Goal: Obtain resource: Download file/media

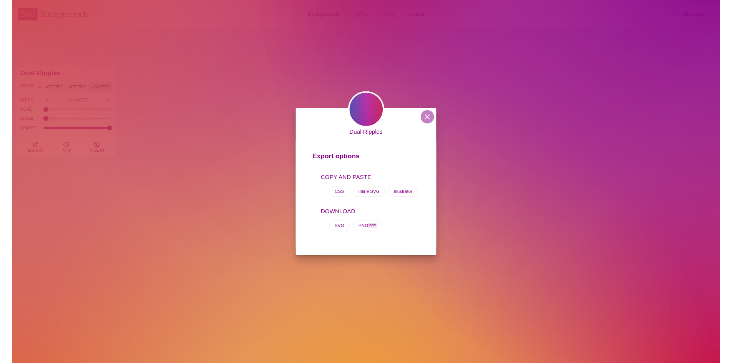
scroll to position [2958, 0]
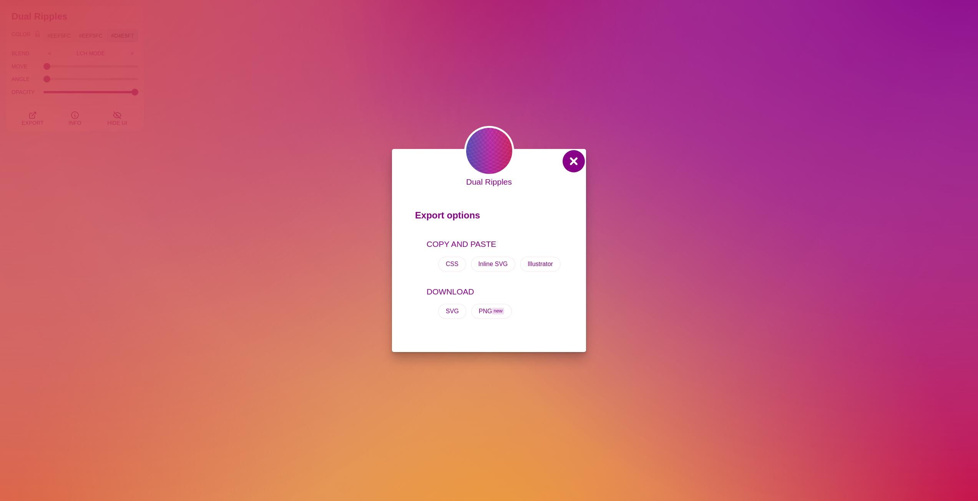
click at [567, 159] on button at bounding box center [573, 161] width 18 height 18
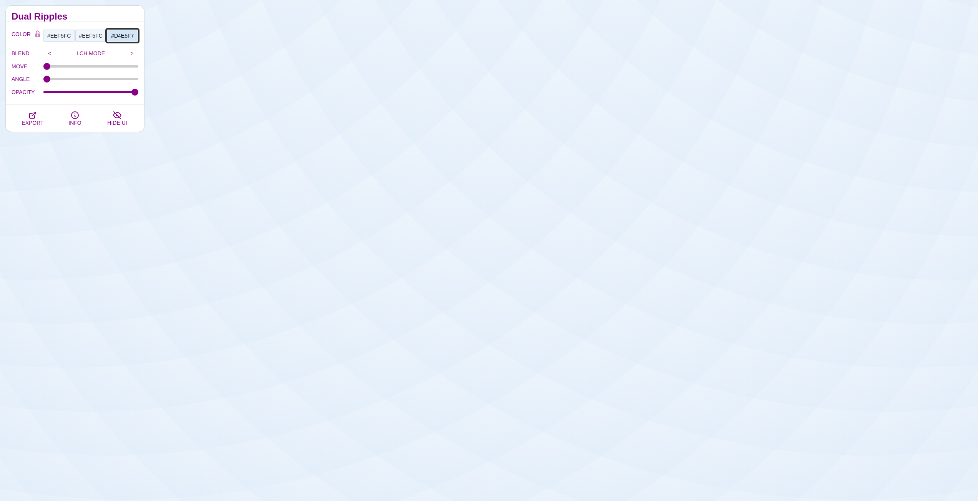
click at [118, 36] on input "#D4E5F7" at bounding box center [122, 35] width 32 height 13
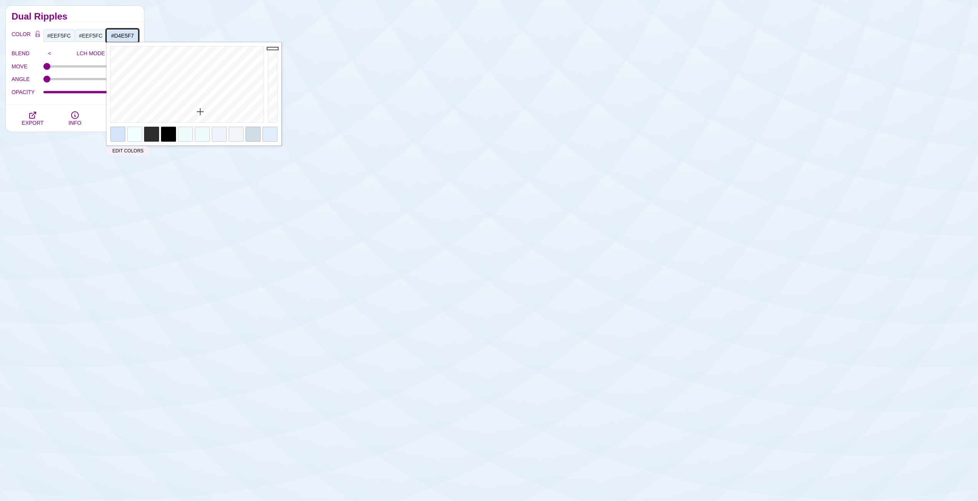
paste input "0F253E"
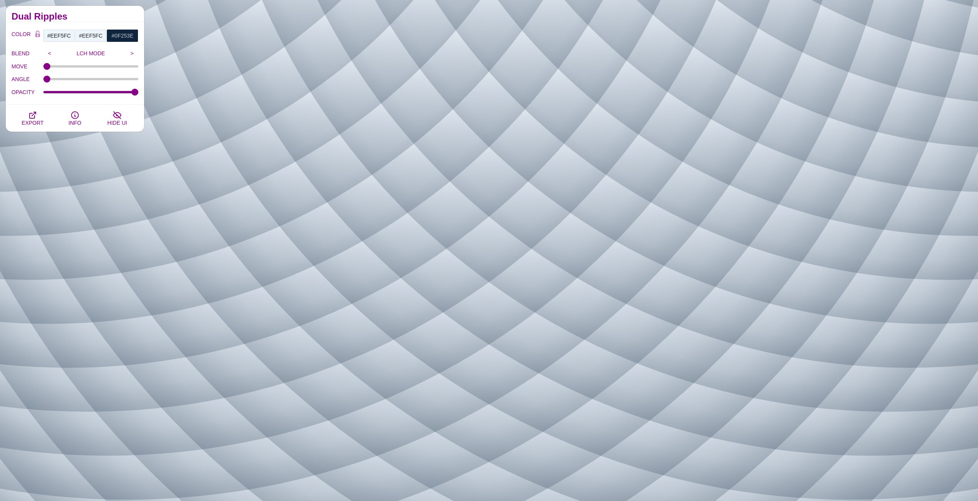
click at [124, 25] on div "COLOR #EEF5FC #EEF5FC #0F253E #444444 #555555 #666666 #777777 #888888 #999999 B…" at bounding box center [75, 63] width 138 height 83
click at [121, 17] on h2 "Dual Ripples" at bounding box center [75, 16] width 127 height 6
click at [58, 36] on input "#EEF5FC" at bounding box center [59, 35] width 32 height 13
click at [98, 15] on h2 "Dual Ripples" at bounding box center [75, 16] width 127 height 6
click at [125, 15] on h2 "Dual Ripples" at bounding box center [75, 16] width 127 height 6
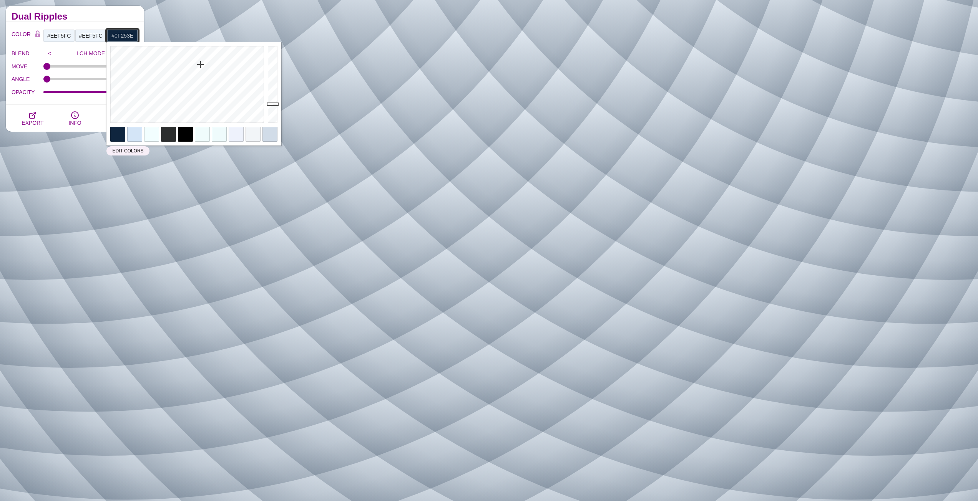
click at [125, 35] on input "#0F253E" at bounding box center [122, 35] width 32 height 13
drag, startPoint x: 275, startPoint y: 106, endPoint x: 278, endPoint y: 128, distance: 22.1
click at [280, 127] on div "Close" at bounding box center [193, 93] width 175 height 103
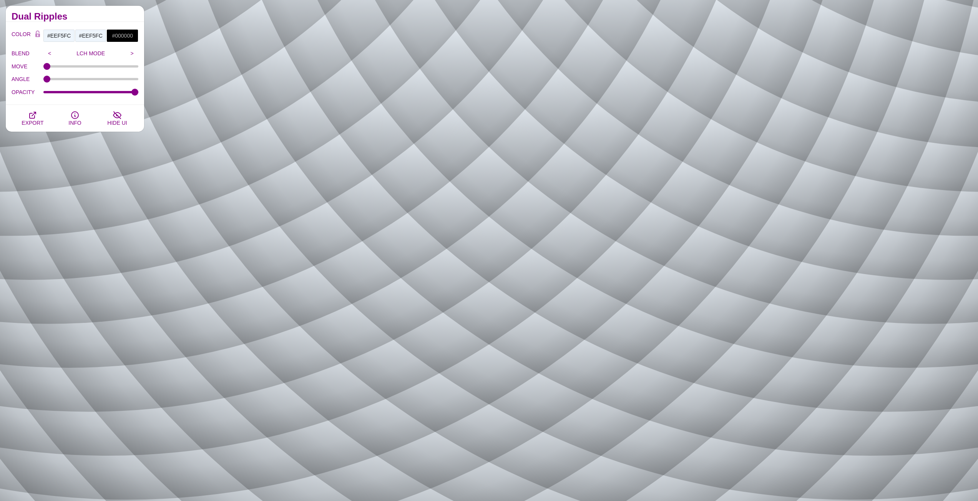
click at [89, 21] on div "Dual Ripples" at bounding box center [75, 14] width 138 height 16
click at [40, 115] on button "EXPORT" at bounding box center [33, 118] width 42 height 27
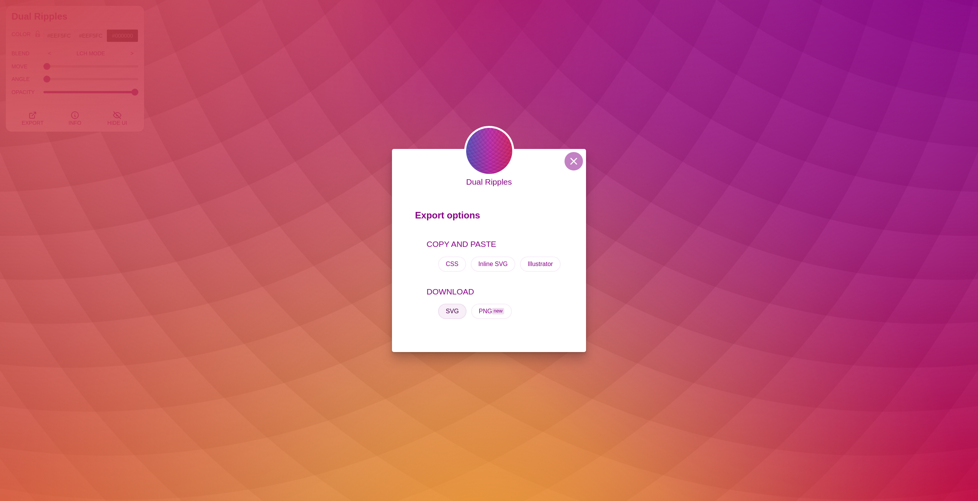
click at [453, 312] on button "SVG" at bounding box center [452, 311] width 28 height 15
click at [223, 114] on div "Dual Ripples Export options COPY AND PASTE CSS Inline SVG Illustrator DOWNLOAD …" at bounding box center [489, 250] width 978 height 501
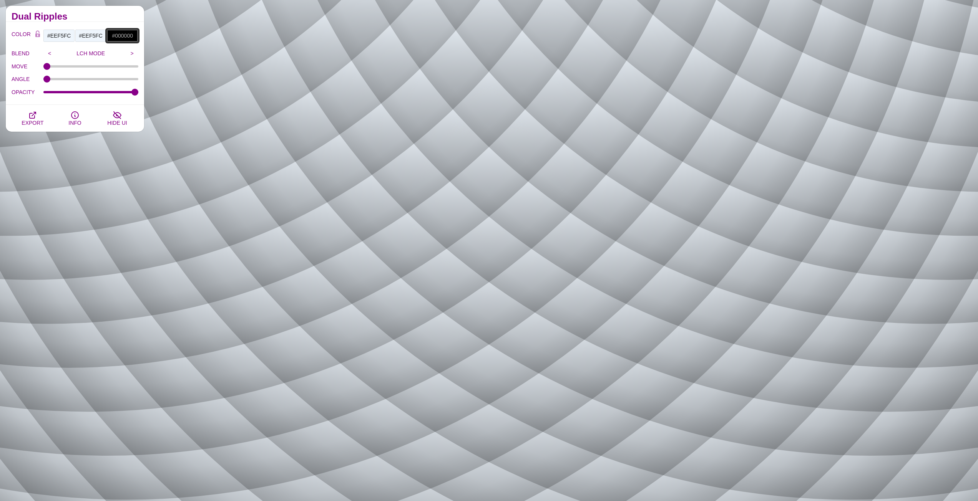
click at [116, 38] on input "#000000" at bounding box center [122, 35] width 32 height 13
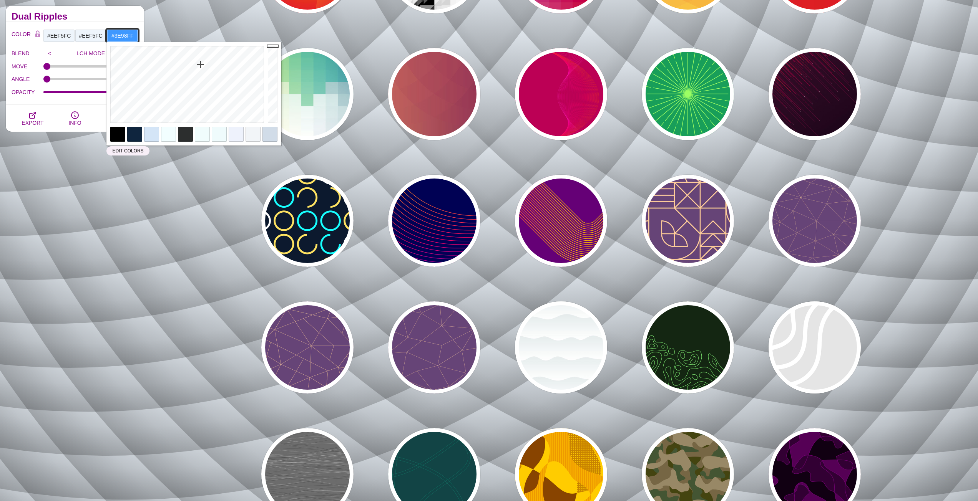
drag, startPoint x: 274, startPoint y: 123, endPoint x: 280, endPoint y: 45, distance: 77.5
click at [280, 45] on div at bounding box center [273, 84] width 15 height 85
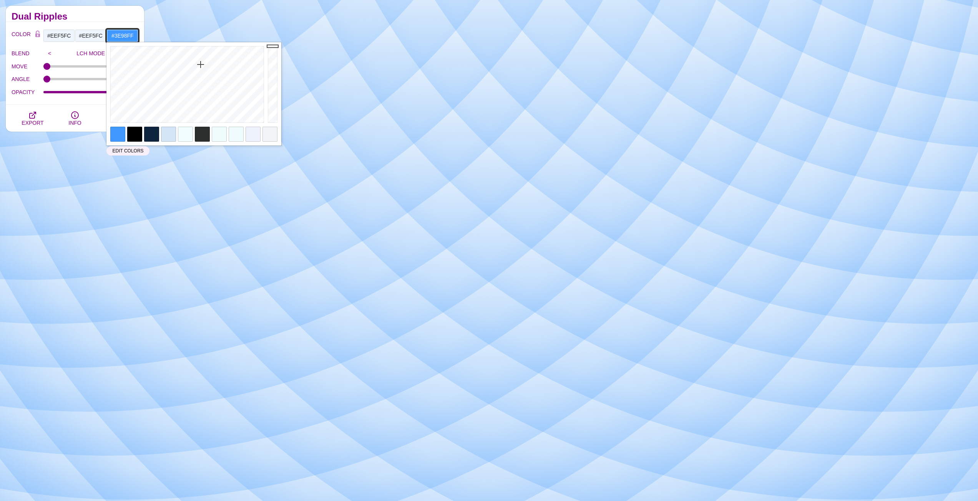
click at [124, 36] on input "#3E98FF" at bounding box center [122, 35] width 32 height 13
click at [119, 35] on input "#3E98FF" at bounding box center [122, 35] width 32 height 13
type input "#FFFFFF"
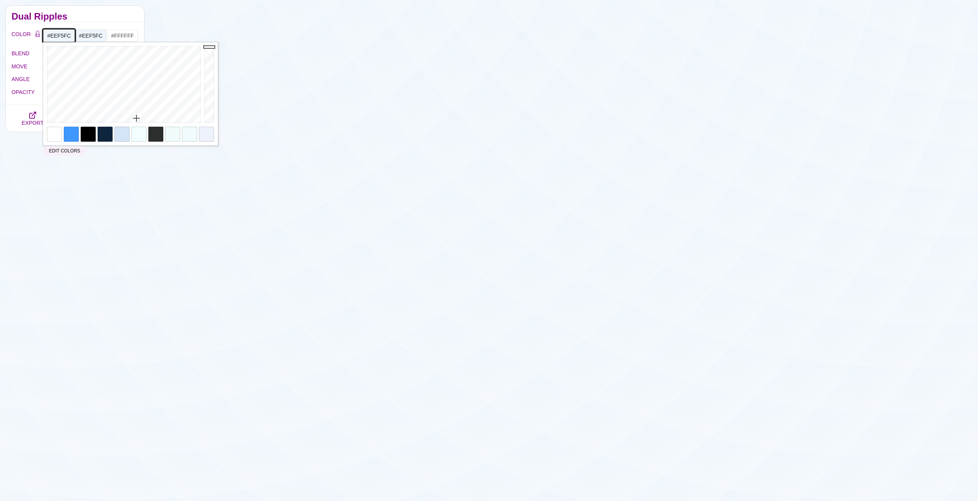
click at [61, 36] on input "#EEF5FC" at bounding box center [59, 35] width 32 height 13
click at [88, 133] on div at bounding box center [88, 134] width 15 height 15
type input "#000000"
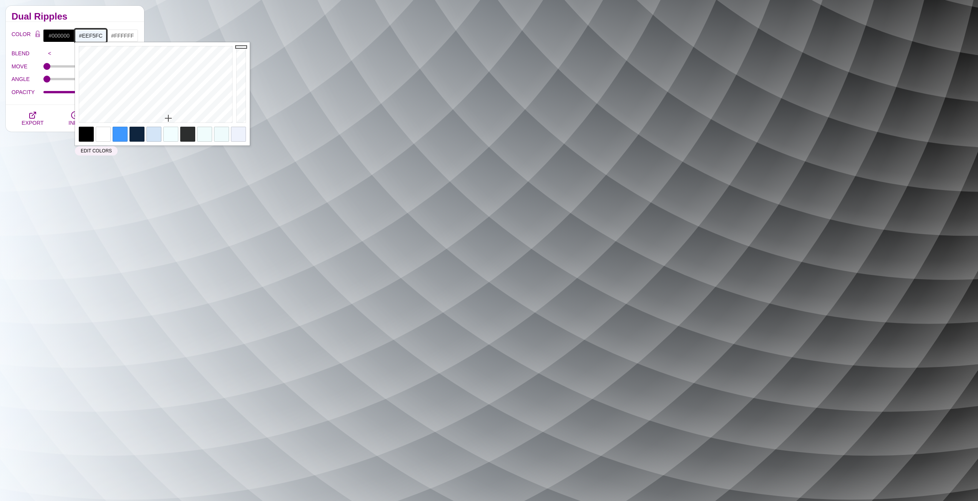
click at [88, 37] on input "#EEF5FC" at bounding box center [91, 35] width 32 height 13
click at [87, 133] on div at bounding box center [86, 134] width 15 height 15
type input "#000000"
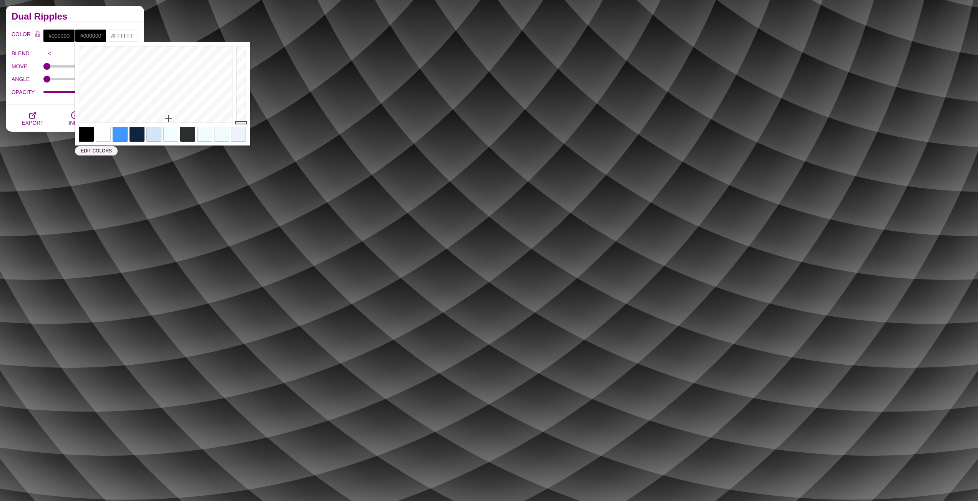
click at [121, 10] on div "Dual Ripples" at bounding box center [75, 14] width 138 height 16
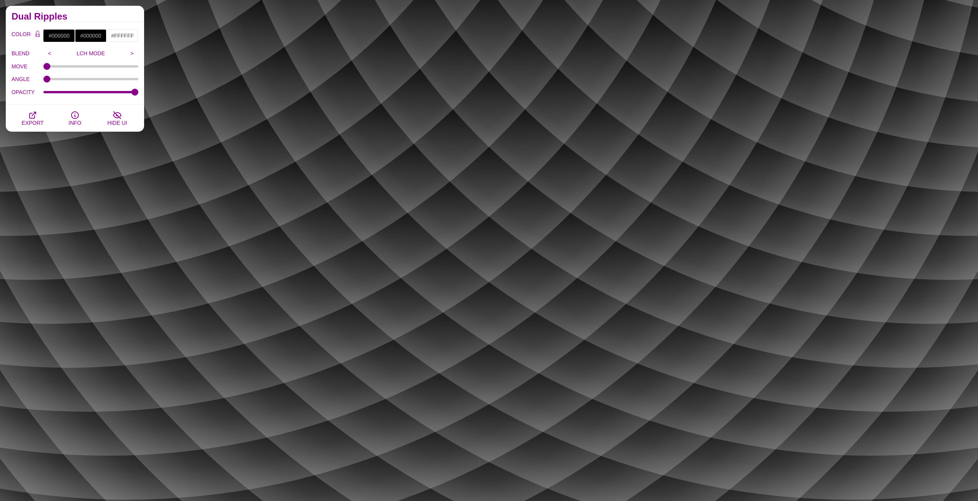
click at [104, 18] on h2 "Dual Ripples" at bounding box center [75, 16] width 127 height 6
click at [39, 117] on button "EXPORT" at bounding box center [33, 118] width 42 height 27
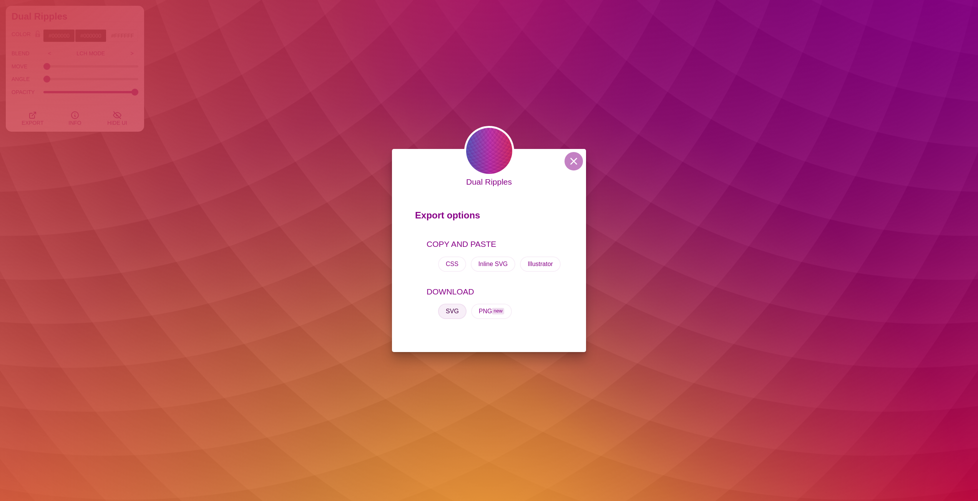
click at [455, 310] on button "SVG" at bounding box center [452, 311] width 28 height 15
click at [572, 159] on button at bounding box center [573, 161] width 18 height 18
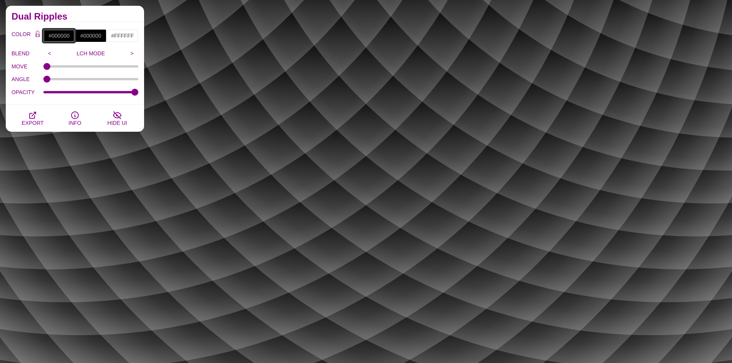
click at [55, 34] on input "#000000" at bounding box center [59, 35] width 32 height 13
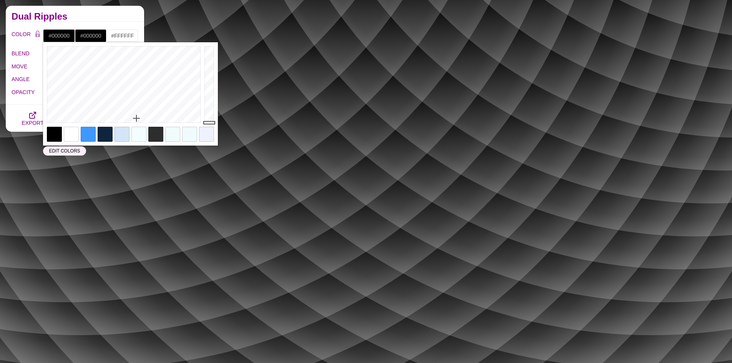
click at [85, 16] on h2 "Dual Ripples" at bounding box center [75, 16] width 127 height 6
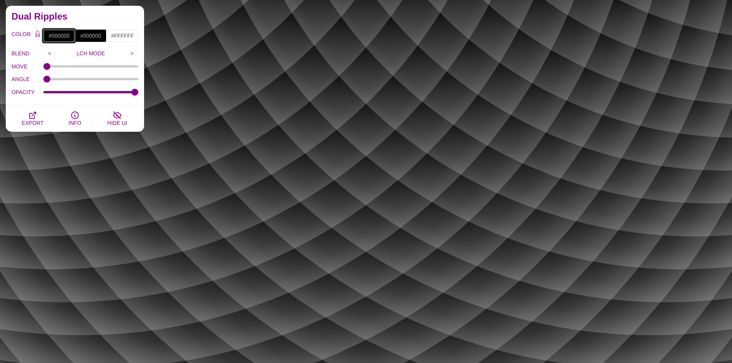
click at [59, 33] on input "#000000" at bounding box center [59, 35] width 32 height 13
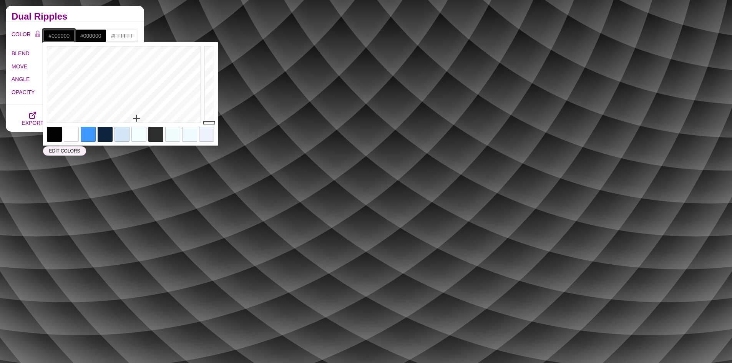
paste input "EEF5FC"
type input "#EEF5FC"
click at [90, 7] on div "Dual Ripples" at bounding box center [75, 14] width 138 height 16
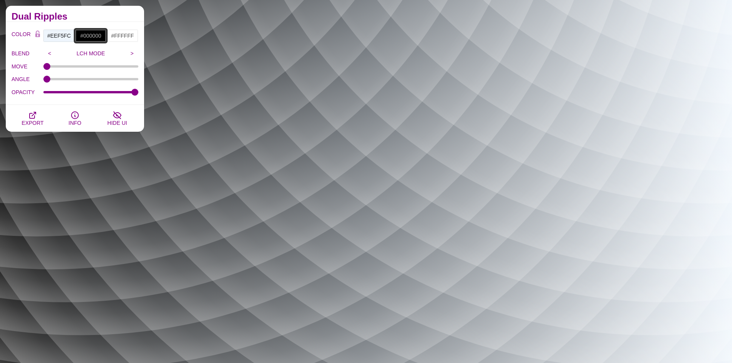
click at [87, 41] on input "#000000" at bounding box center [91, 35] width 32 height 13
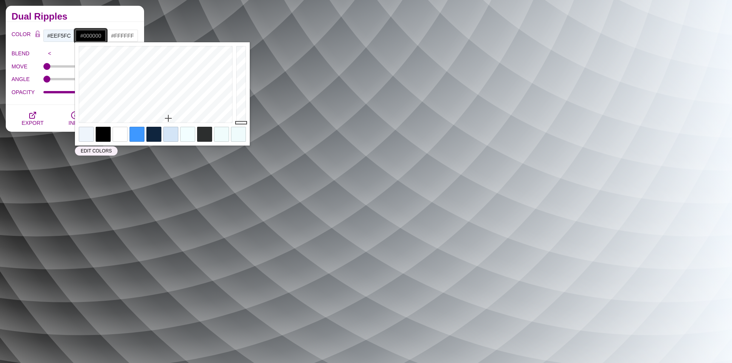
paste input "EEF5FC"
type input "#EEF5FC"
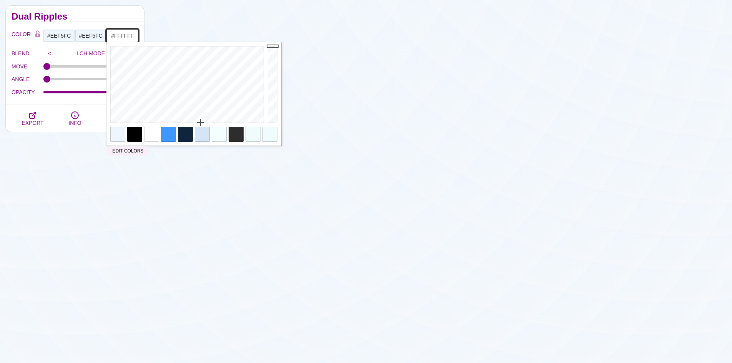
click at [124, 34] on input "#FFFFFF" at bounding box center [122, 35] width 32 height 13
paste input "EEF5FC"
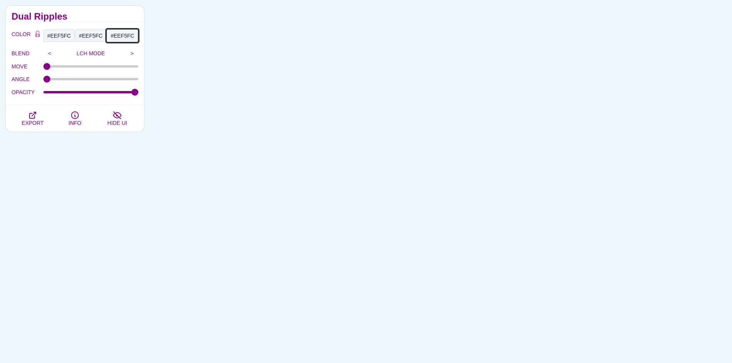
click at [129, 32] on input "#EEF5FC" at bounding box center [122, 35] width 32 height 13
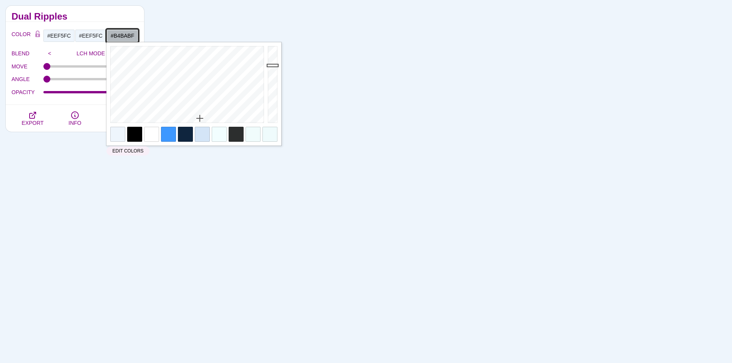
drag, startPoint x: 276, startPoint y: 47, endPoint x: 271, endPoint y: 65, distance: 19.0
click at [271, 65] on div at bounding box center [273, 84] width 15 height 85
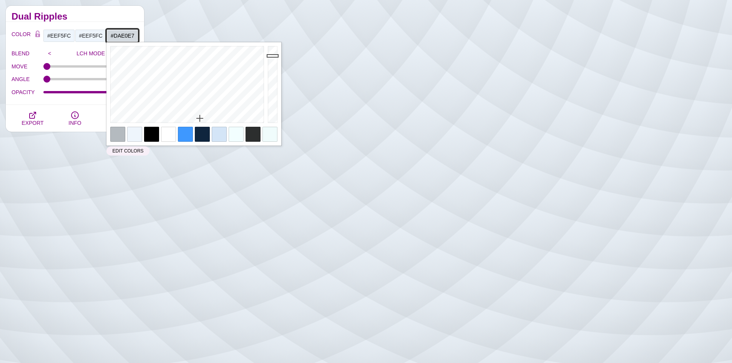
drag, startPoint x: 271, startPoint y: 66, endPoint x: 271, endPoint y: 53, distance: 12.3
click at [271, 53] on div at bounding box center [273, 84] width 15 height 85
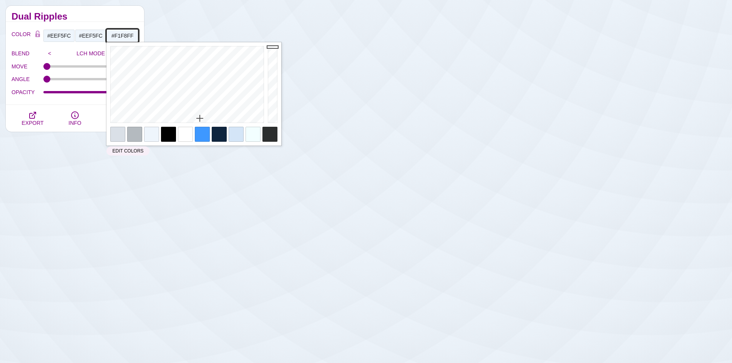
drag, startPoint x: 272, startPoint y: 53, endPoint x: 275, endPoint y: 43, distance: 10.3
click at [273, 45] on div at bounding box center [273, 84] width 15 height 85
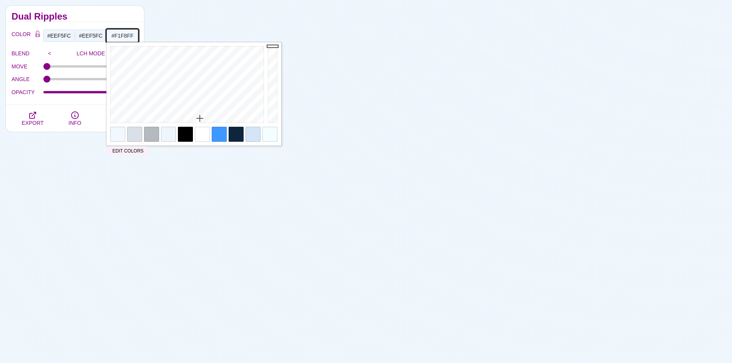
drag, startPoint x: 124, startPoint y: 34, endPoint x: 139, endPoint y: 36, distance: 15.5
click at [124, 34] on input "#F1F8FF" at bounding box center [122, 35] width 32 height 13
paste input "DDEAF8"
click at [116, 34] on input "#DDEAF8" at bounding box center [122, 35] width 32 height 13
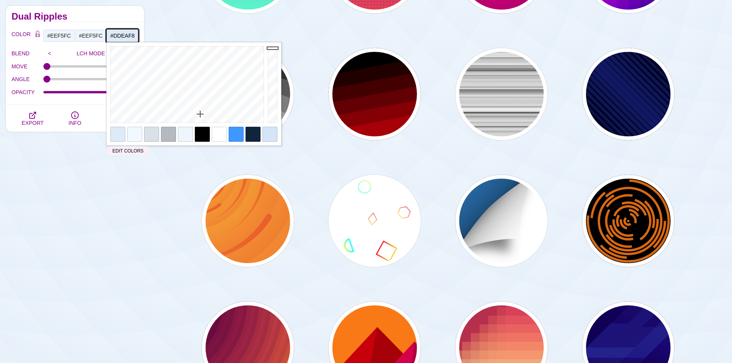
paste input "D5E5F6"
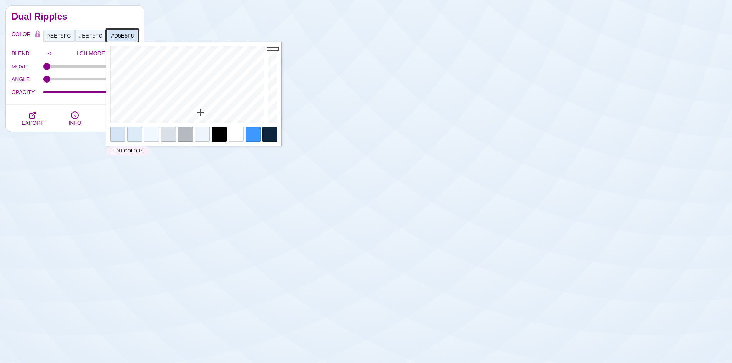
drag, startPoint x: 118, startPoint y: 32, endPoint x: 145, endPoint y: 35, distance: 26.7
click at [118, 32] on input "#D5E5F6" at bounding box center [122, 35] width 32 height 13
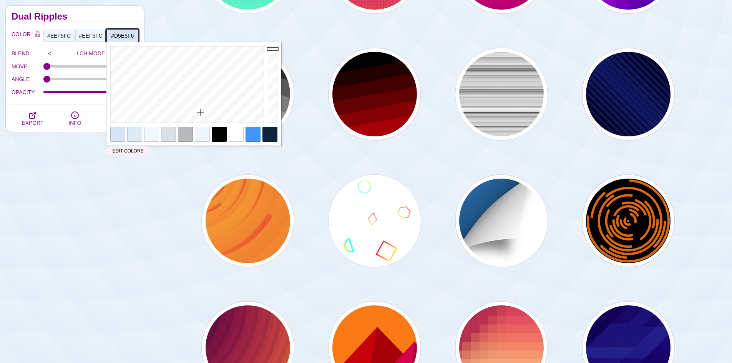
paste input "AACBEE"
type input "#AACBEE"
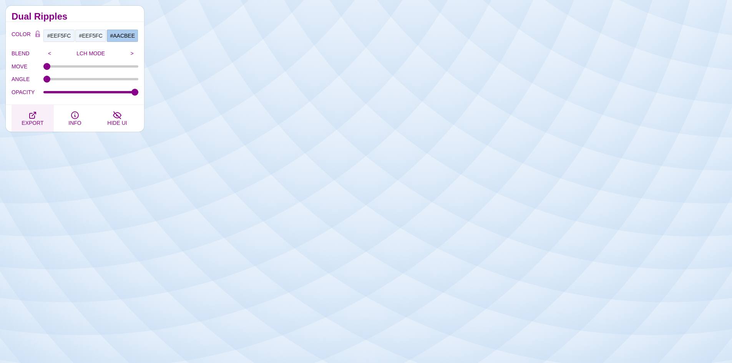
click at [36, 120] on span "EXPORT" at bounding box center [33, 123] width 22 height 6
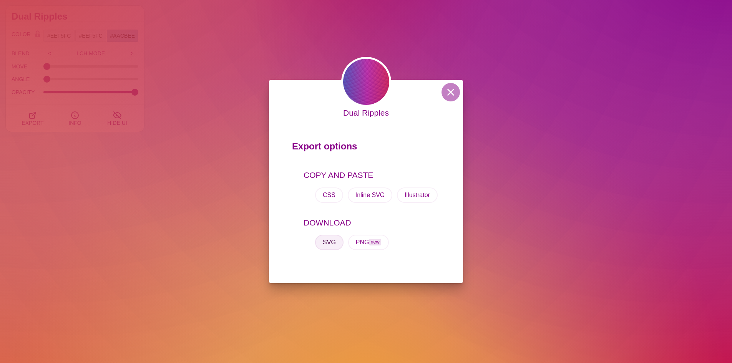
click at [335, 242] on button "SVG" at bounding box center [329, 242] width 28 height 15
click at [448, 88] on button at bounding box center [450, 92] width 18 height 18
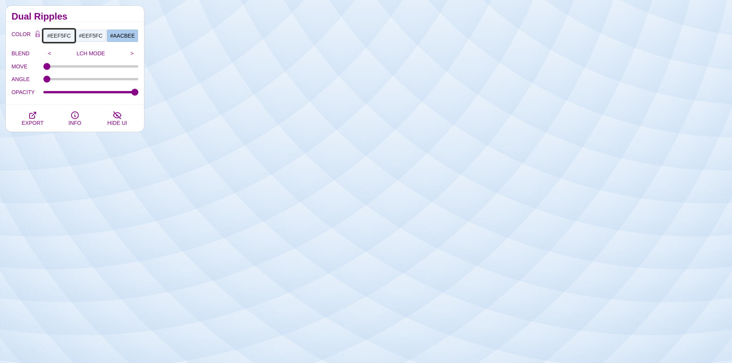
click at [62, 34] on input "#EEF5FC" at bounding box center [59, 35] width 32 height 13
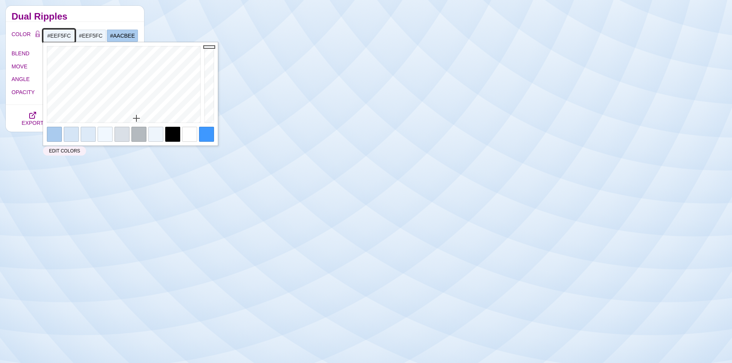
paste input "0C1E31"
type input "#0C1E31"
click at [91, 32] on input "#EEF5FC" at bounding box center [91, 35] width 32 height 13
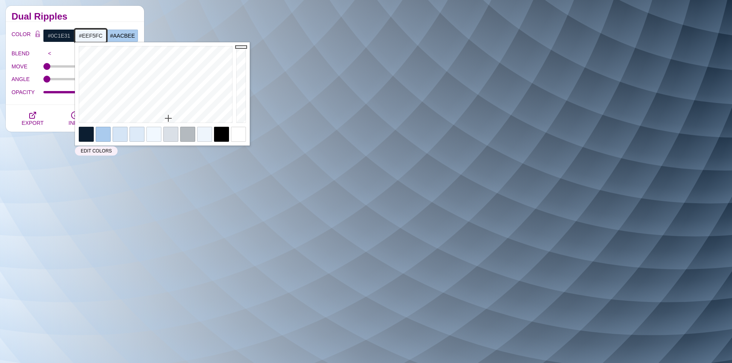
click at [95, 35] on input "#EEF5FC" at bounding box center [91, 35] width 32 height 13
paste input "0C1E31"
type input "#0C1E31"
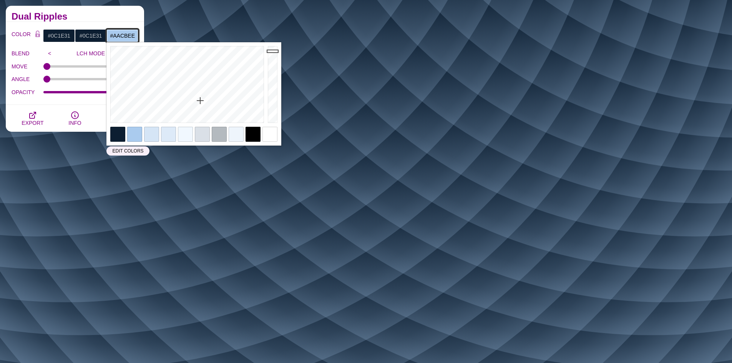
click at [128, 35] on input "#AACBEE" at bounding box center [122, 35] width 32 height 13
paste input "122D4A"
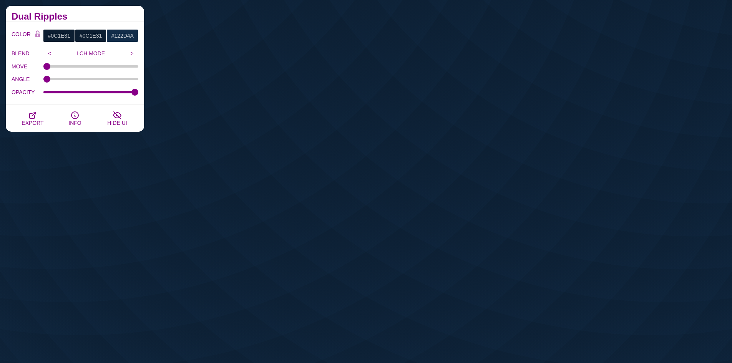
click at [114, 12] on div "Dual Ripples" at bounding box center [75, 14] width 138 height 16
click at [119, 35] on input "#122D4A" at bounding box center [122, 35] width 32 height 13
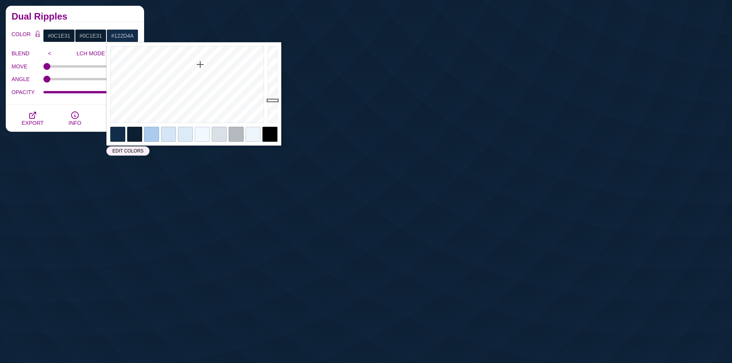
click at [123, 15] on h2 "Dual Ripples" at bounding box center [75, 16] width 127 height 6
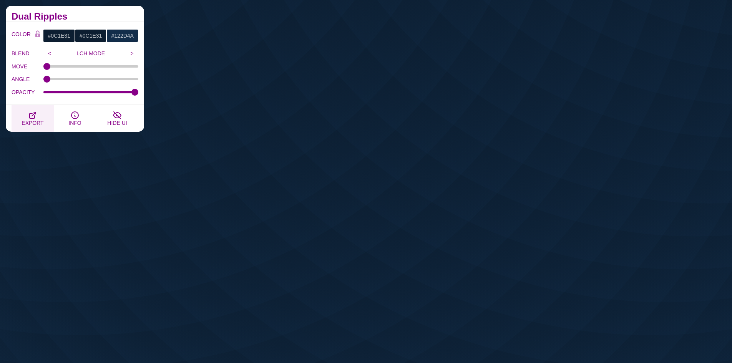
click at [31, 120] on span "EXPORT" at bounding box center [33, 123] width 22 height 6
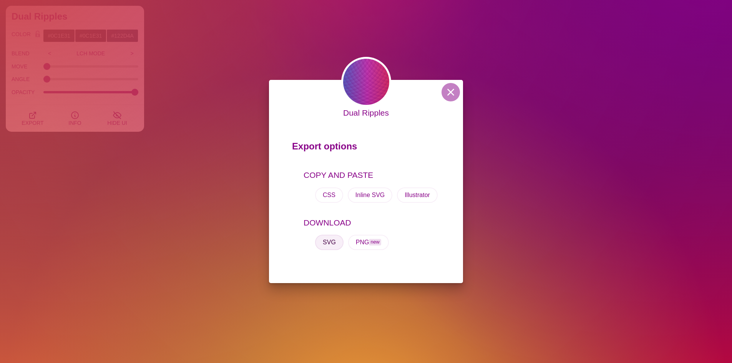
click at [330, 247] on button "SVG" at bounding box center [329, 242] width 28 height 15
drag, startPoint x: 451, startPoint y: 93, endPoint x: 431, endPoint y: 90, distance: 19.5
click at [451, 93] on button at bounding box center [450, 92] width 18 height 18
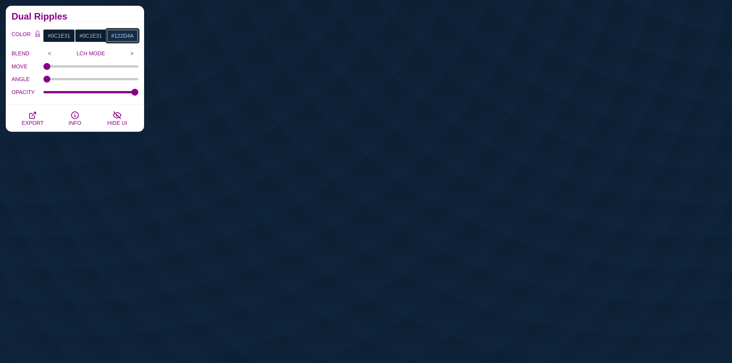
click at [127, 34] on input "#122D4A" at bounding box center [122, 35] width 32 height 13
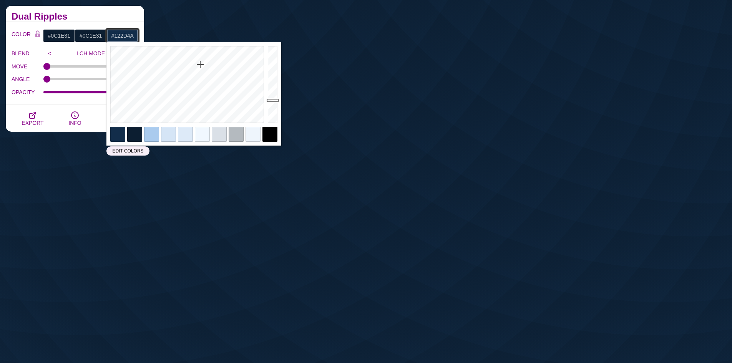
paste input "060F19"
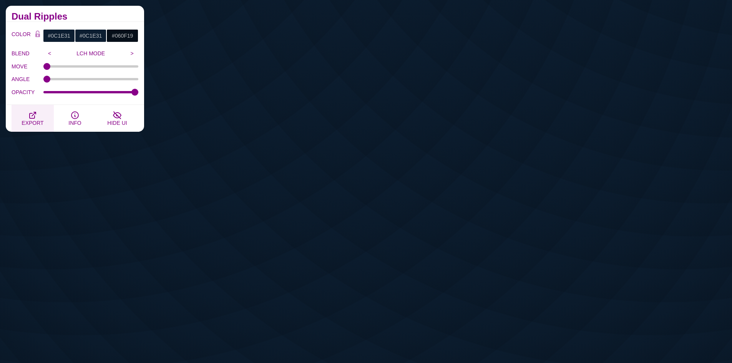
click at [32, 120] on span "EXPORT" at bounding box center [33, 123] width 22 height 6
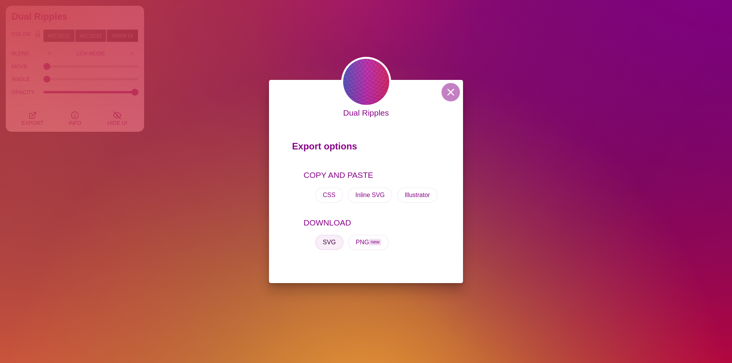
click at [328, 244] on button "SVG" at bounding box center [329, 242] width 28 height 15
click at [454, 94] on button at bounding box center [450, 92] width 18 height 18
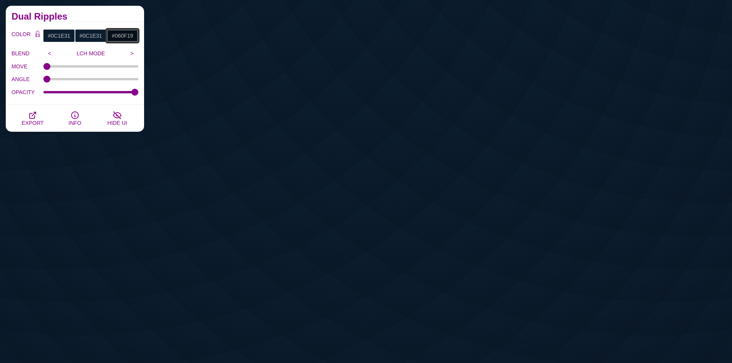
click at [123, 36] on input "#060F19" at bounding box center [122, 35] width 32 height 13
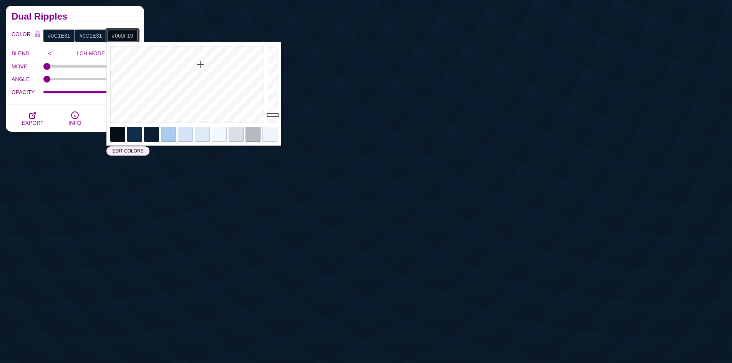
paste input "183C63"
type input "#183C63"
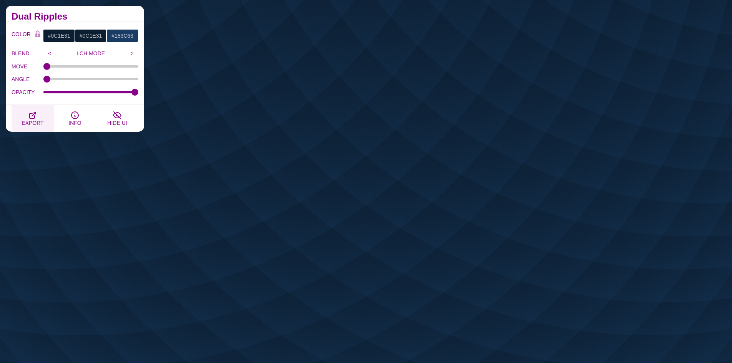
click at [39, 115] on button "EXPORT" at bounding box center [33, 118] width 42 height 27
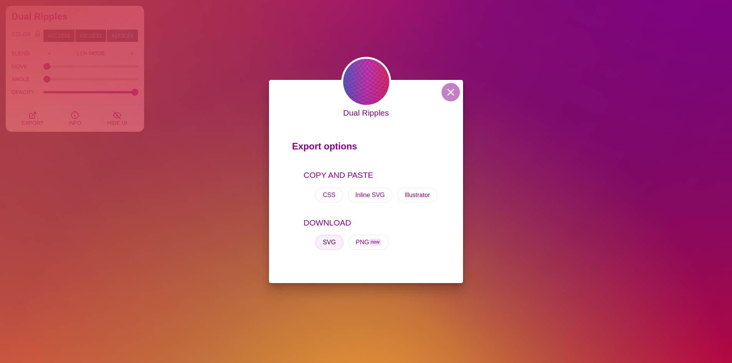
click at [332, 241] on button "SVG" at bounding box center [329, 242] width 28 height 15
click at [453, 98] on button at bounding box center [450, 92] width 18 height 18
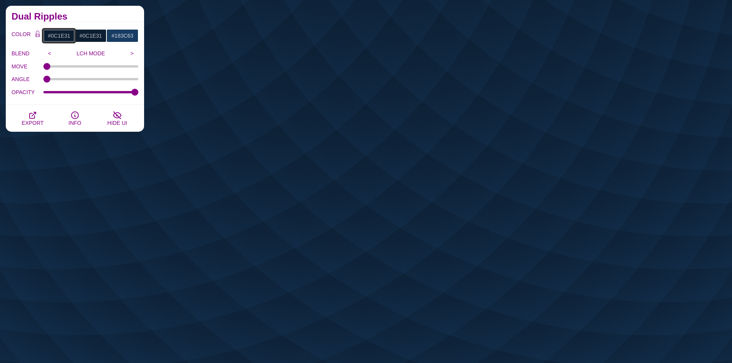
drag, startPoint x: 63, startPoint y: 38, endPoint x: 67, endPoint y: 39, distance: 4.3
click at [63, 38] on input "#0C1E31" at bounding box center [59, 35] width 32 height 13
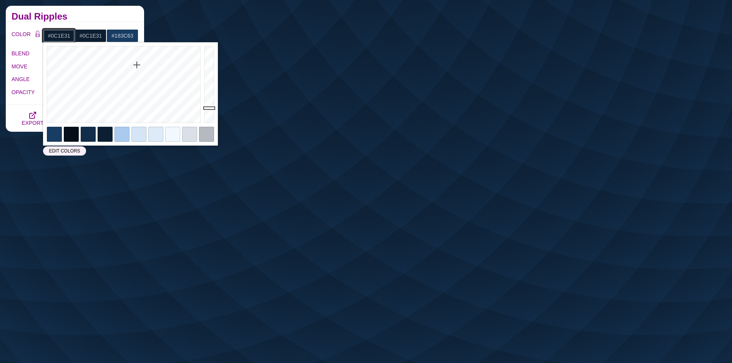
paste input "1E5794"
type input "#1E5794"
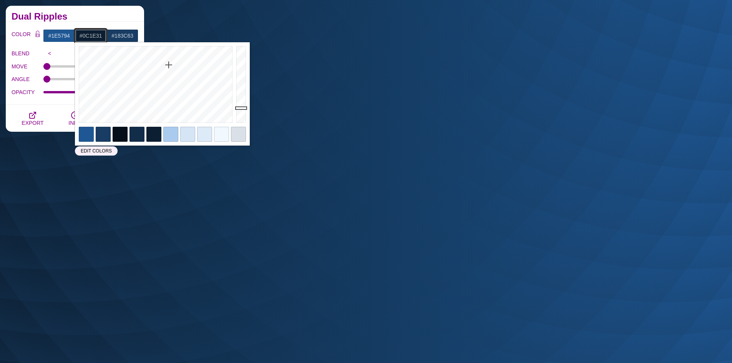
click at [86, 30] on input "#0C1E31" at bounding box center [91, 35] width 32 height 13
paste input "1E5794"
type input "#1E5794"
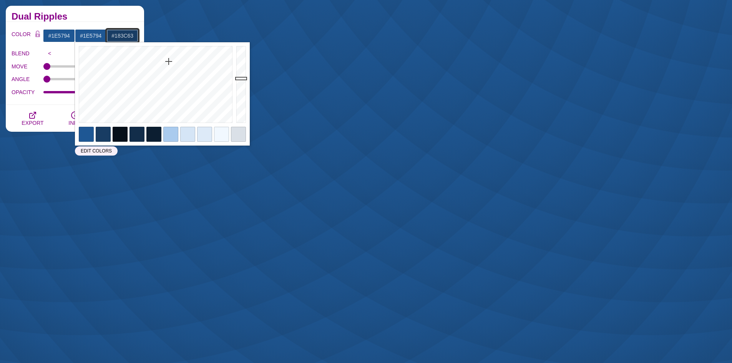
click at [131, 36] on input "#183C63" at bounding box center [122, 35] width 32 height 13
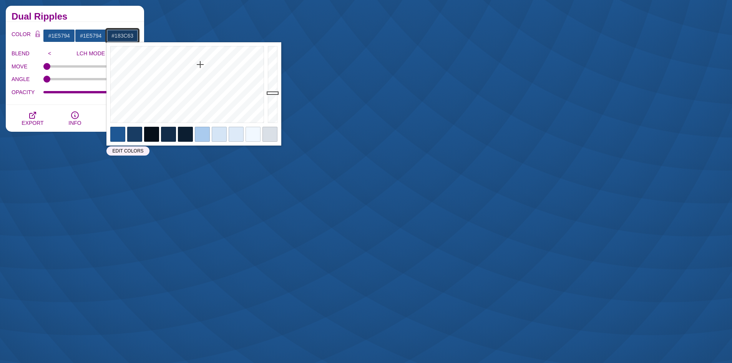
paste input "153E6A"
type input "#153E6A"
click at [121, 12] on div "Dual Ripples" at bounding box center [75, 14] width 138 height 16
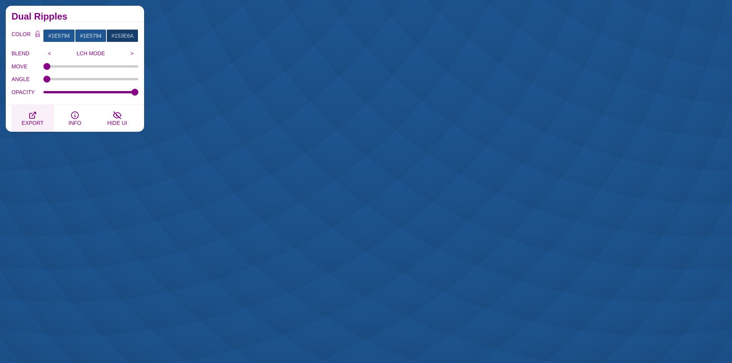
click at [35, 114] on icon "button" at bounding box center [32, 115] width 9 height 9
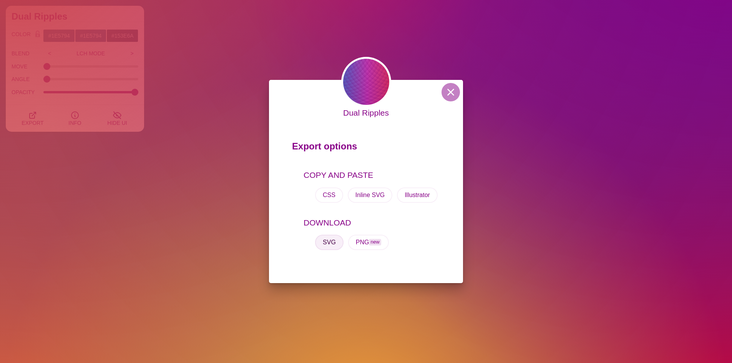
click at [333, 241] on button "SVG" at bounding box center [329, 242] width 28 height 15
click at [454, 92] on button at bounding box center [450, 92] width 18 height 18
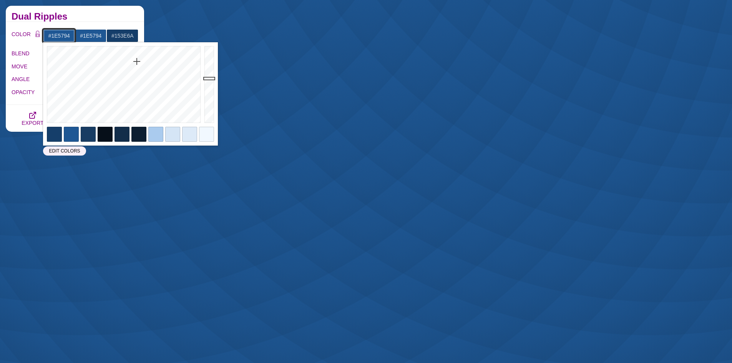
click at [53, 36] on input "#1E5794" at bounding box center [59, 35] width 32 height 13
type input "#FFFFFF"
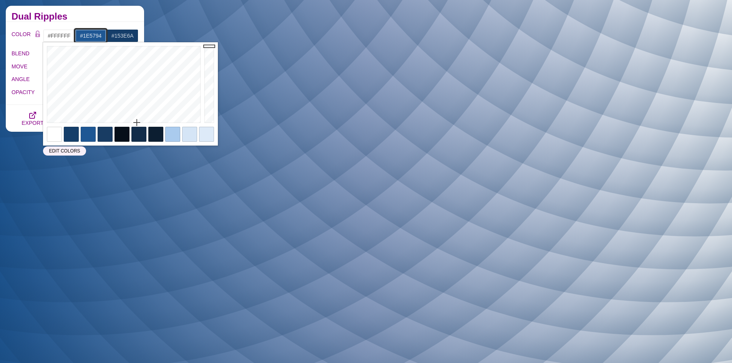
click at [86, 34] on input "#1E5794" at bounding box center [91, 35] width 32 height 13
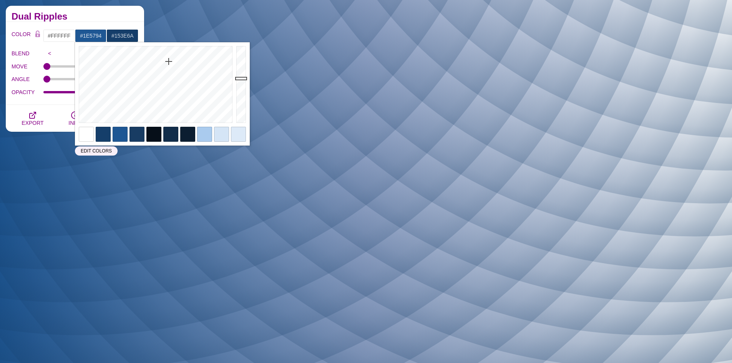
click at [85, 136] on div at bounding box center [86, 134] width 15 height 15
type input "#FFFFFF"
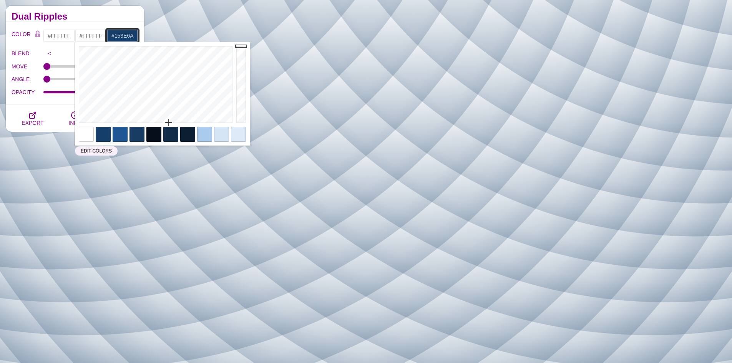
click at [127, 31] on input "#153E6A" at bounding box center [122, 35] width 32 height 13
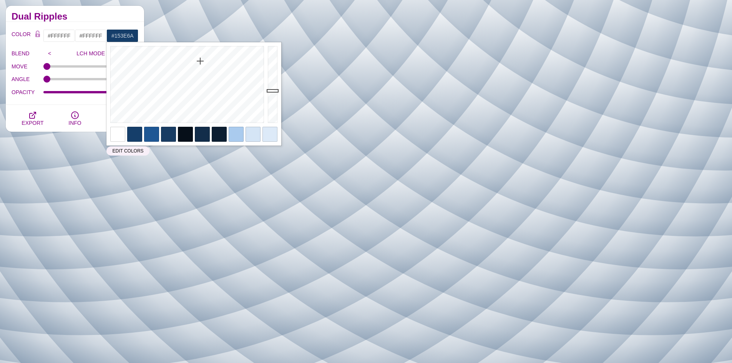
click at [271, 131] on div at bounding box center [269, 134] width 15 height 15
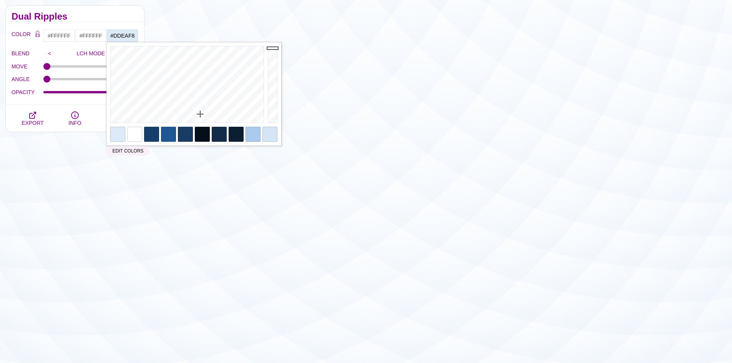
click at [126, 9] on div "Dual Ripples" at bounding box center [75, 14] width 138 height 16
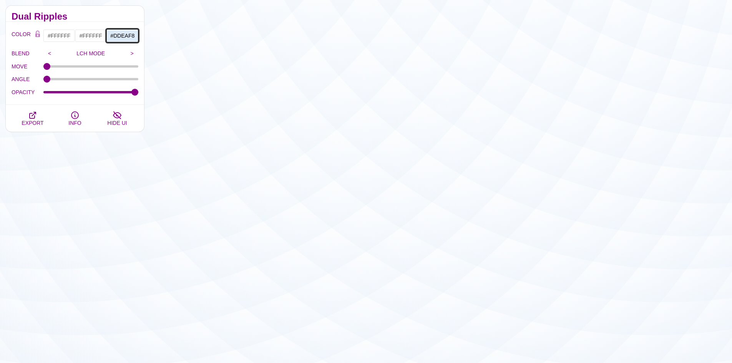
click at [122, 35] on input "#DDEAF8" at bounding box center [122, 35] width 32 height 13
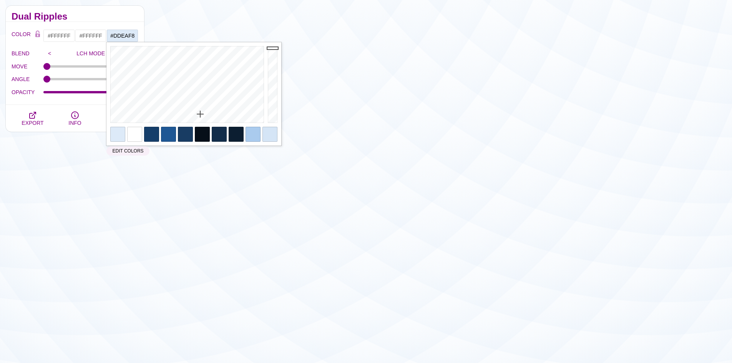
click at [153, 134] on div at bounding box center [151, 134] width 15 height 15
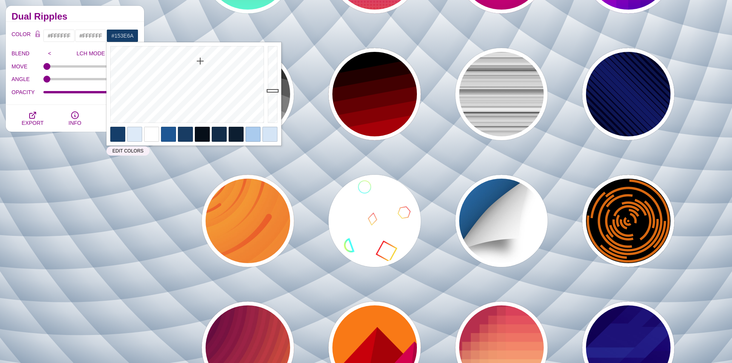
click at [272, 131] on div at bounding box center [269, 134] width 15 height 15
type input "#D5E5F6"
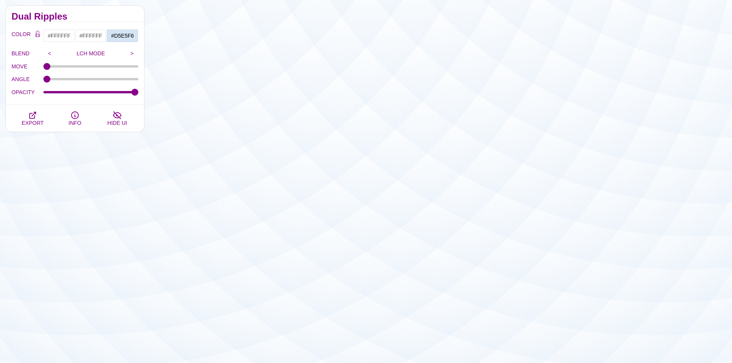
drag, startPoint x: 106, startPoint y: 14, endPoint x: 104, endPoint y: 19, distance: 5.5
click at [105, 14] on h2 "Dual Ripples" at bounding box center [75, 16] width 127 height 6
type input "1"
drag, startPoint x: 133, startPoint y: 93, endPoint x: 150, endPoint y: 70, distance: 28.9
click at [139, 94] on input "OPACITY" at bounding box center [90, 92] width 95 height 3
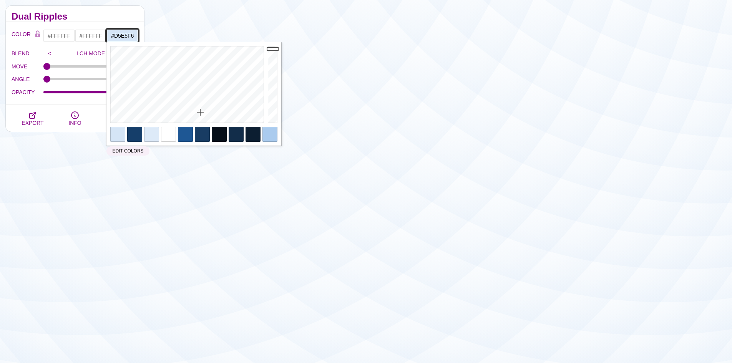
click at [124, 36] on input "#D5E5F6" at bounding box center [122, 35] width 32 height 13
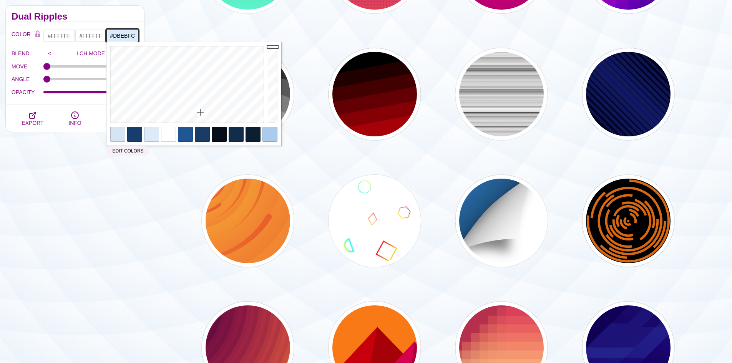
type input "#DDEDFF"
drag, startPoint x: 275, startPoint y: 49, endPoint x: 271, endPoint y: 33, distance: 16.0
click at [271, 33] on body "SVG Backgrounds Logo Backgrounds Categories Abstract Patterns Geometric Gradien…" at bounding box center [366, 66] width 732 height 6049
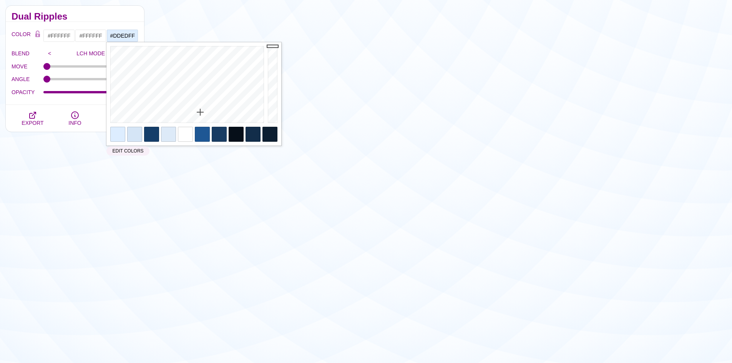
click at [129, 11] on div "Dual Ripples" at bounding box center [75, 14] width 138 height 16
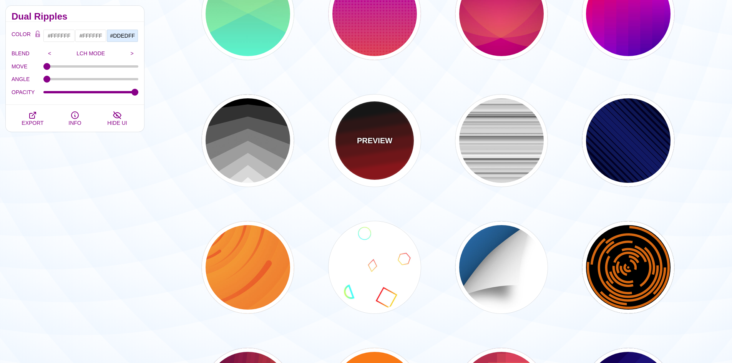
scroll to position [2843, 0]
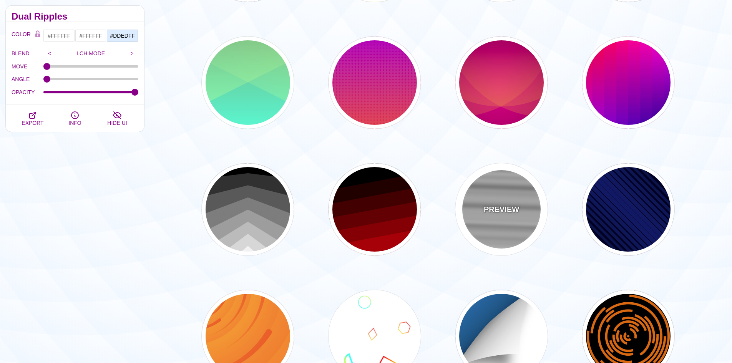
click at [518, 216] on div "PREVIEW" at bounding box center [501, 209] width 92 height 92
type input "#CCCCCC"
type input "1"
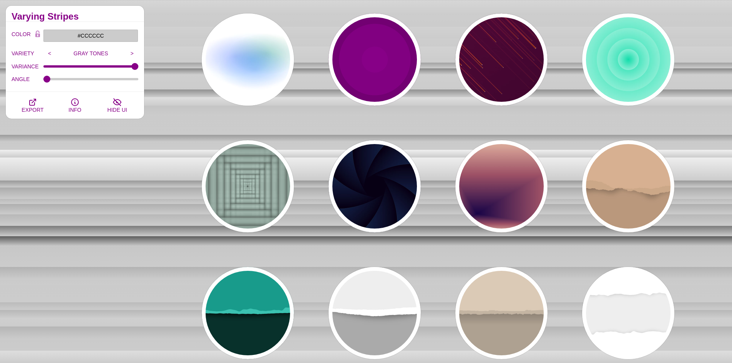
scroll to position [960, 0]
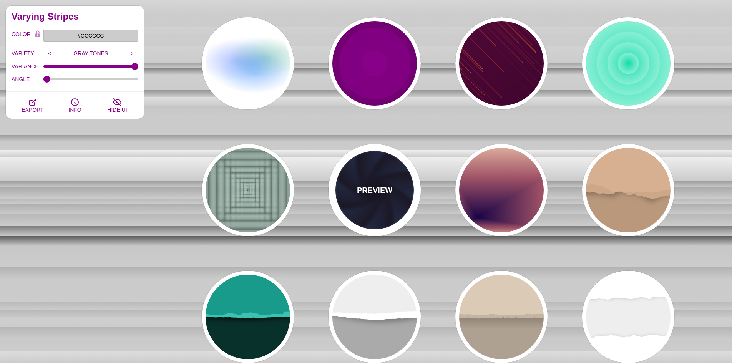
click at [376, 189] on p "PREVIEW" at bounding box center [374, 190] width 35 height 12
type input "#070014"
type input "#1A3666"
type input "#99FFFF"
type input "0"
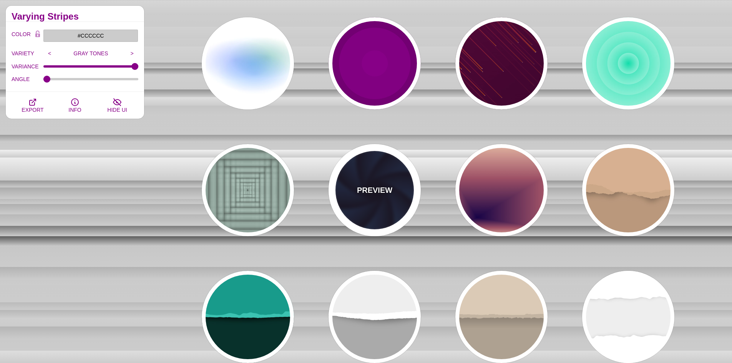
type input "0"
type input "1"
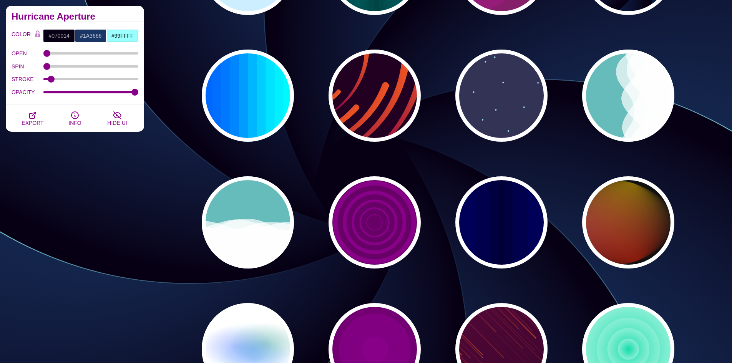
scroll to position [615, 0]
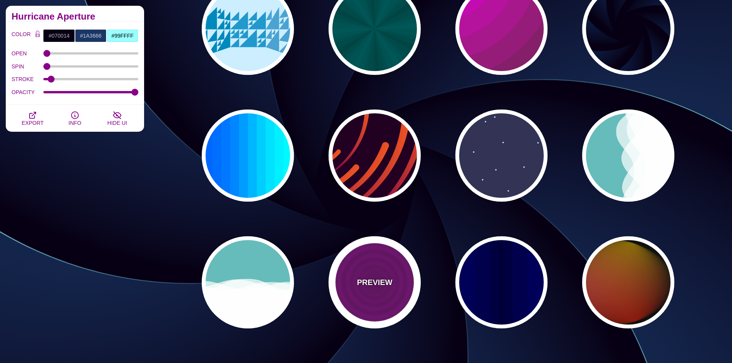
click at [379, 260] on div "PREVIEW" at bounding box center [374, 282] width 92 height 92
type input "#880088"
type input "#660066"
type input "15"
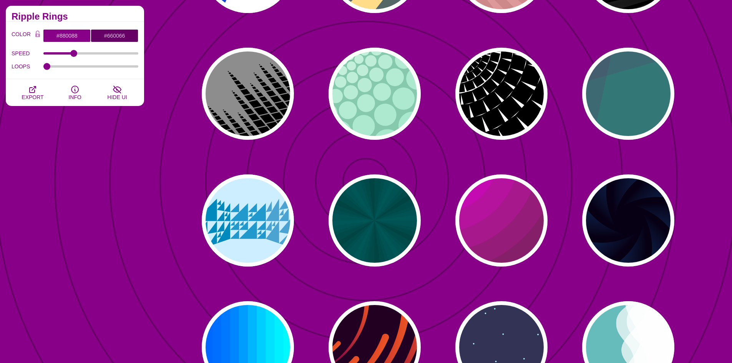
scroll to position [423, 0]
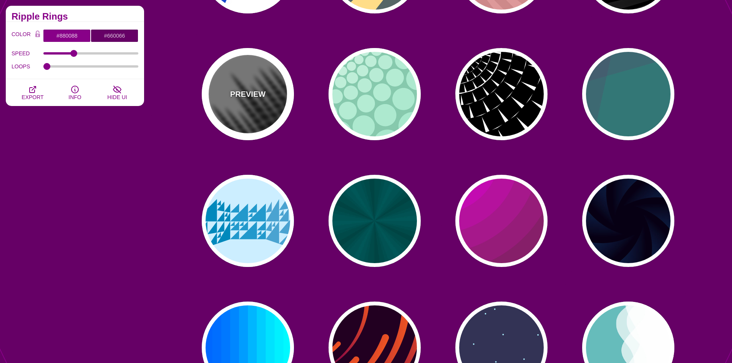
click at [246, 94] on p "PREVIEW" at bounding box center [247, 94] width 35 height 12
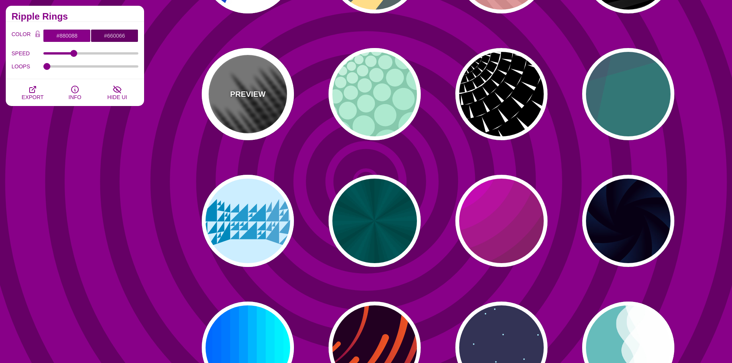
type input "#777777"
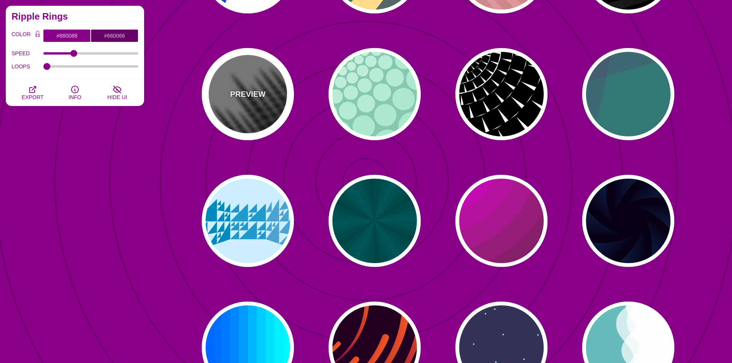
type input "#000000"
type input "#FFFFFF"
type input "0"
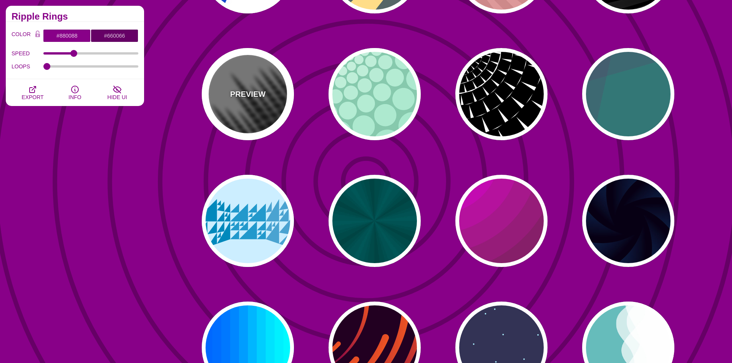
type input "1"
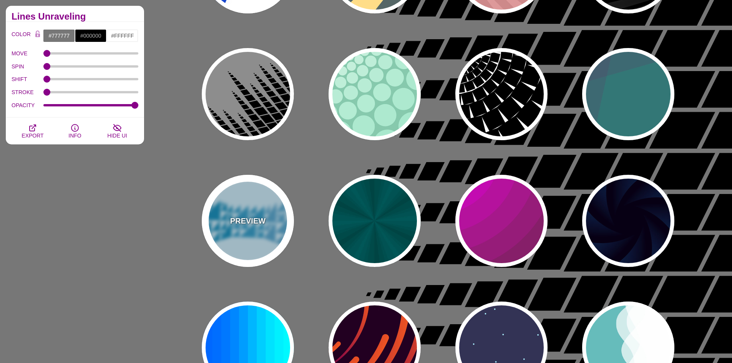
click at [256, 190] on div "PREVIEW" at bounding box center [248, 221] width 92 height 92
type input "#CCEEFF"
type input "#2299CC"
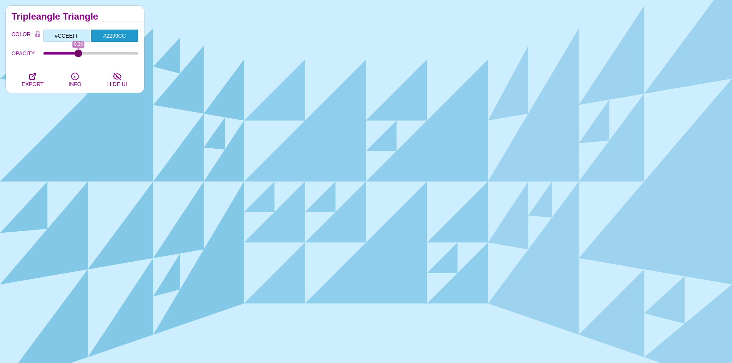
drag, startPoint x: 133, startPoint y: 52, endPoint x: 67, endPoint y: 60, distance: 66.5
type input "0.34"
click at [76, 55] on input "OPACITY" at bounding box center [90, 53] width 95 height 3
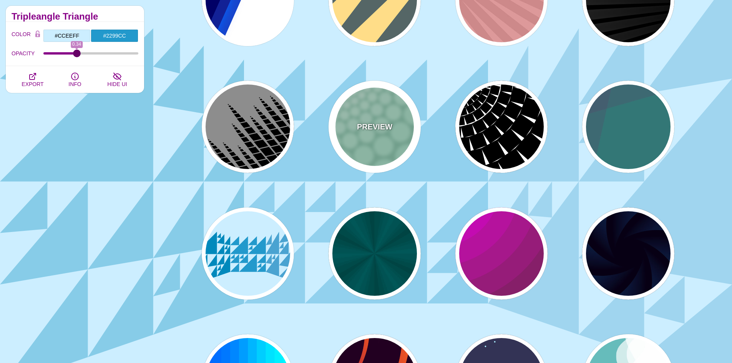
scroll to position [346, 0]
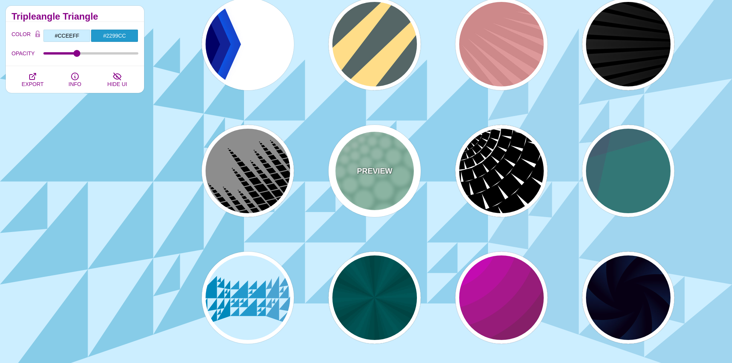
click at [397, 147] on div "PREVIEW" at bounding box center [374, 171] width 92 height 92
type input "#85C9AD"
type input "#96E3C3"
type input "0"
type input "100"
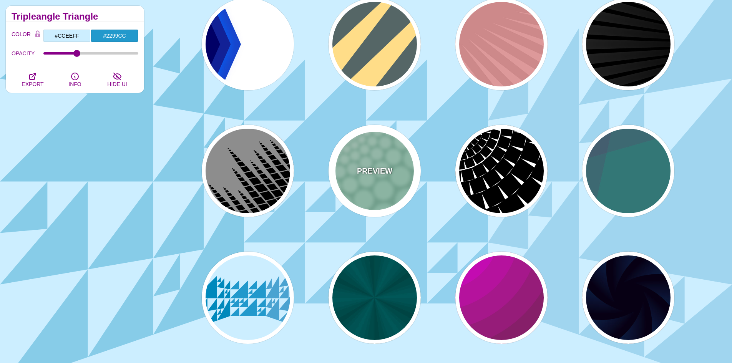
type input "1"
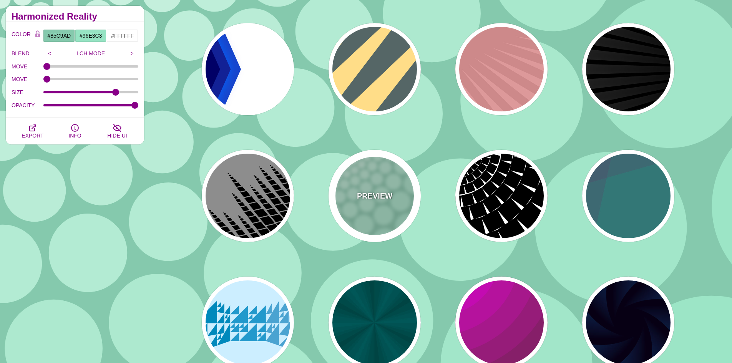
scroll to position [307, 0]
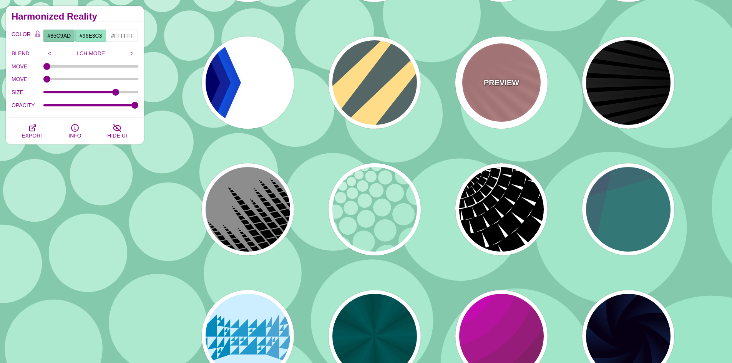
click at [477, 98] on div "PREVIEW" at bounding box center [501, 82] width 92 height 92
type input "#DD9999"
type input "#CC8888"
type input "100"
type input "1"
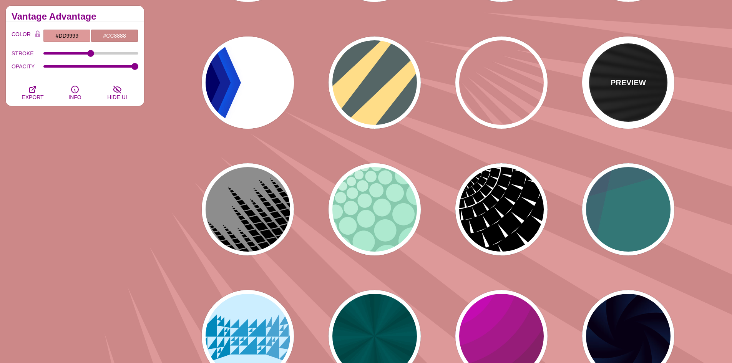
click at [628, 93] on div "PREVIEW" at bounding box center [628, 82] width 92 height 92
type input "#000000"
type input "0"
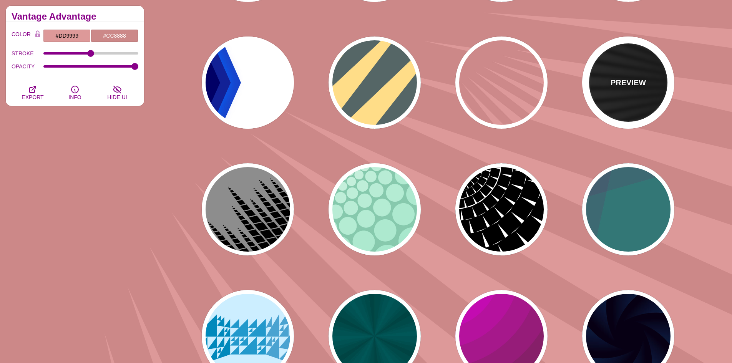
type input "0"
type input "50"
type input "0.2"
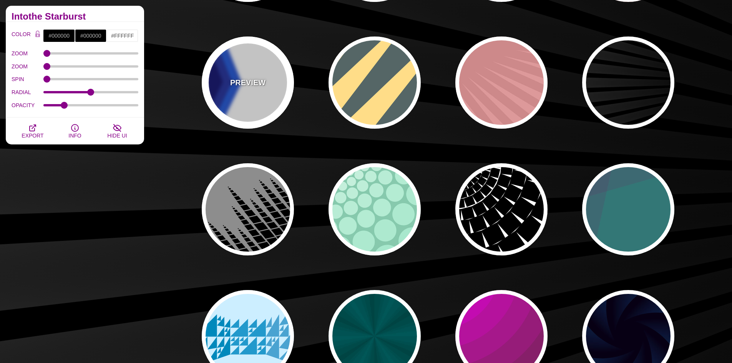
click at [254, 81] on p "PREVIEW" at bounding box center [247, 83] width 35 height 12
type input "#FFFFFF"
type input "#000066"
type input "#0066FF"
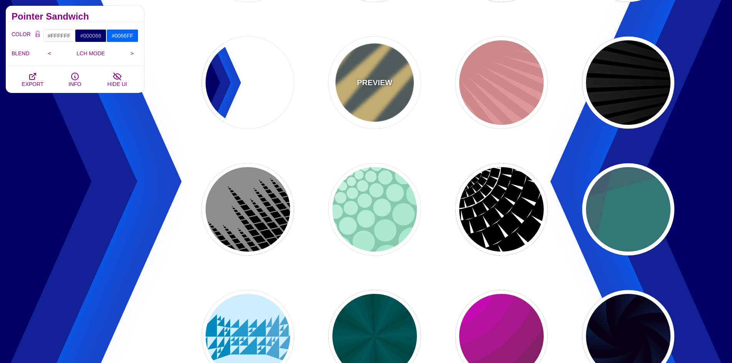
click at [386, 57] on div "PREVIEW" at bounding box center [374, 82] width 92 height 92
type input "#556666"
type input "#FFDD88"
type input "#778888"
type input "1"
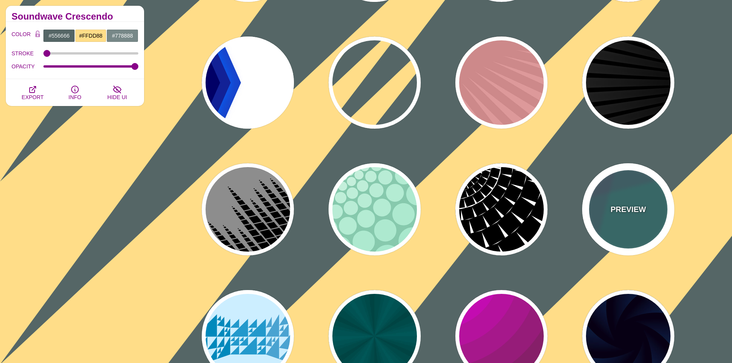
click at [639, 194] on div "PREVIEW" at bounding box center [628, 209] width 92 height 92
type input "#337777"
type input "#663366"
type input "#55CC77"
type input "0.2"
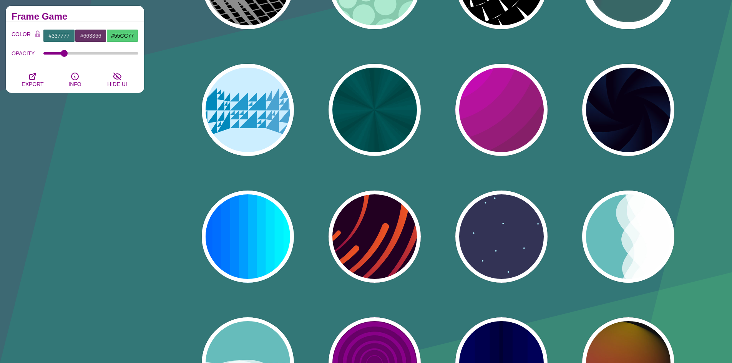
scroll to position [538, 0]
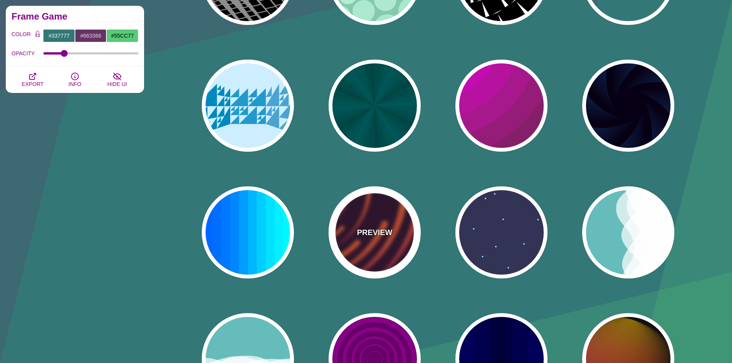
click at [385, 219] on div "PREVIEW" at bounding box center [374, 232] width 92 height 92
type input "#220022"
type input "#EE5522"
type input "#220022"
type input "50"
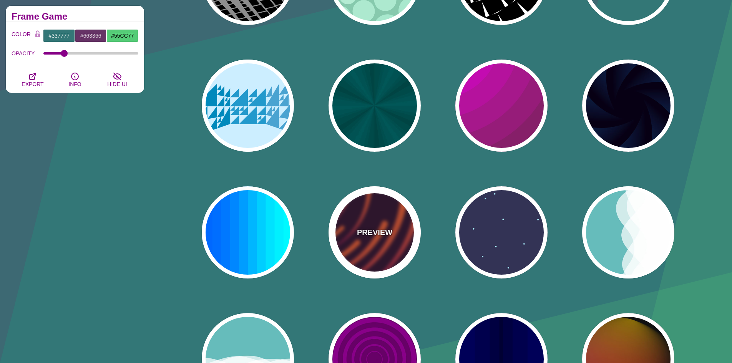
type input "99"
type input "0"
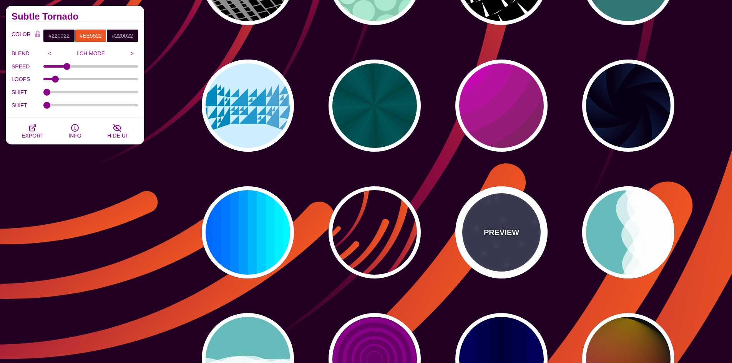
click at [526, 212] on div "PREVIEW" at bounding box center [501, 232] width 92 height 92
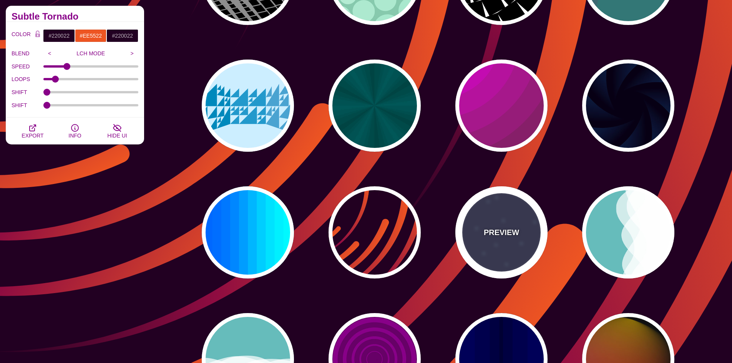
type input "#333355"
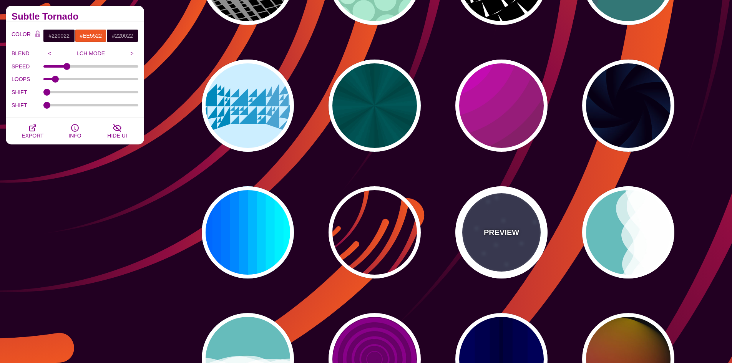
type input "#AAEEFF"
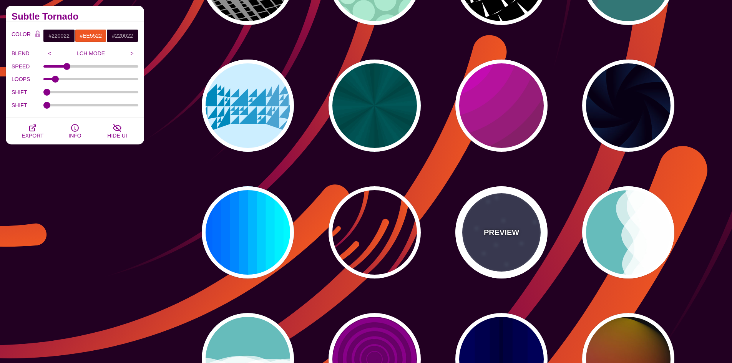
type input "#FFFFFF"
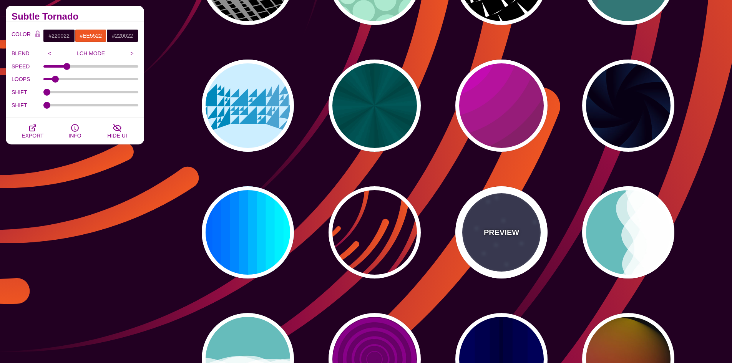
type input "15"
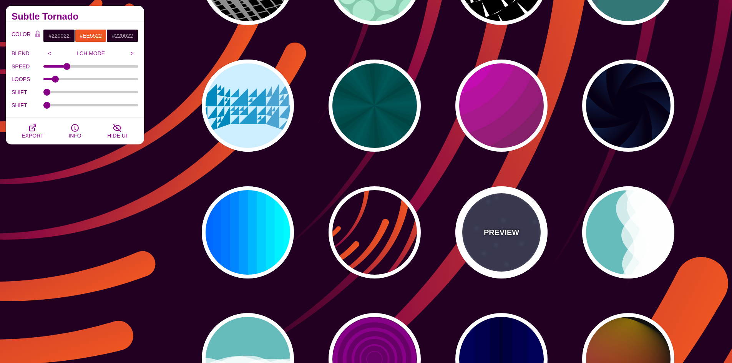
type input "40"
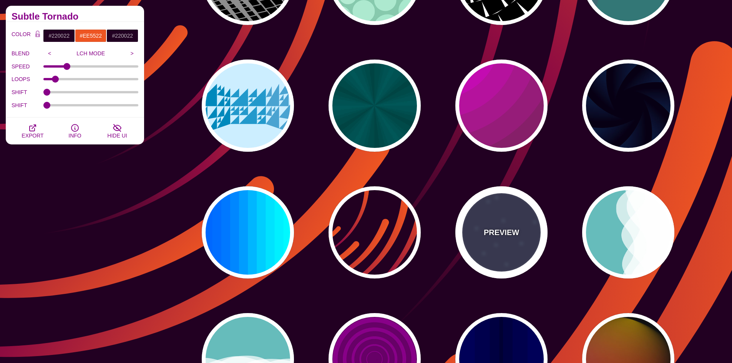
type input "5"
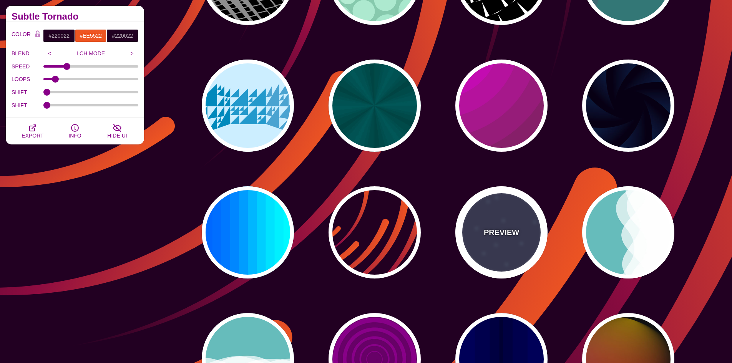
type input "1"
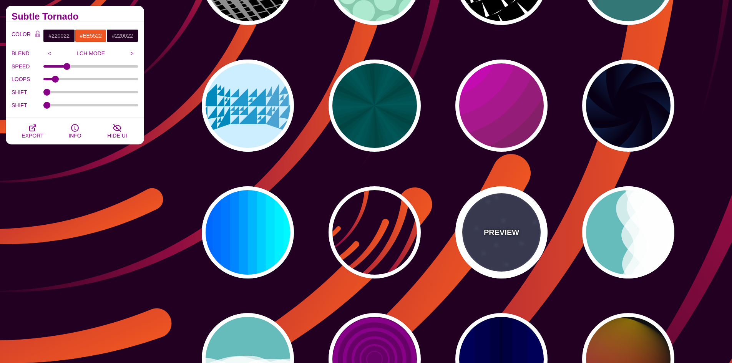
type input "1"
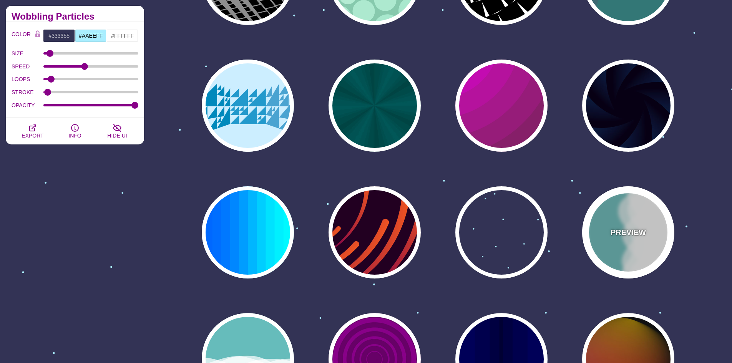
click at [613, 205] on div "PREVIEW" at bounding box center [628, 232] width 92 height 92
type input "#66BBBB"
type input "#FFFFFF"
type input "0"
type input "1"
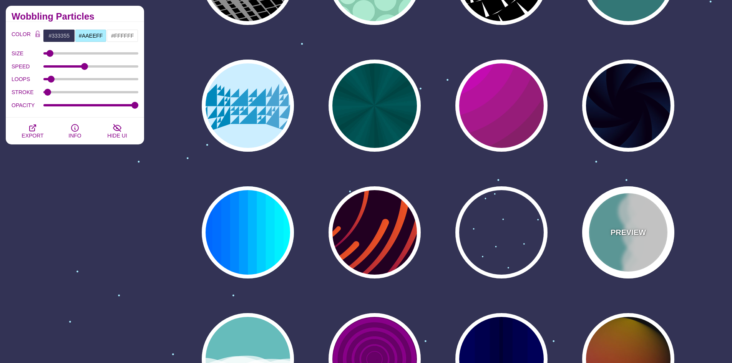
type input "0.7"
type input "56"
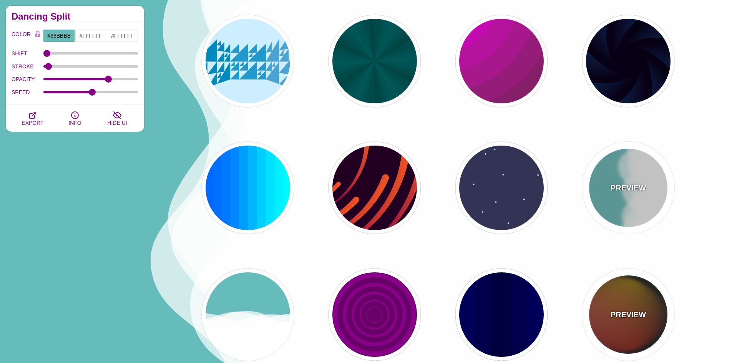
scroll to position [653, 0]
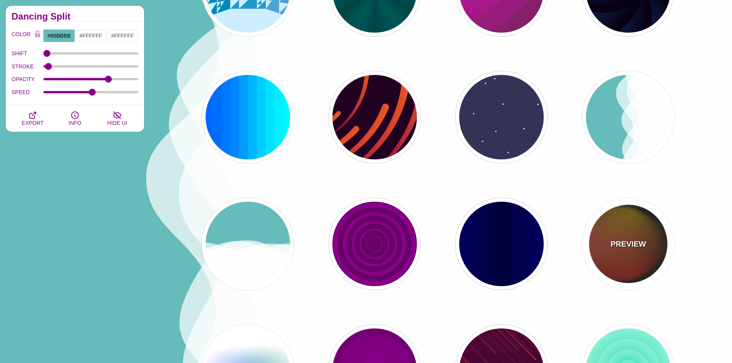
drag, startPoint x: 630, startPoint y: 252, endPoint x: 614, endPoint y: 249, distance: 16.4
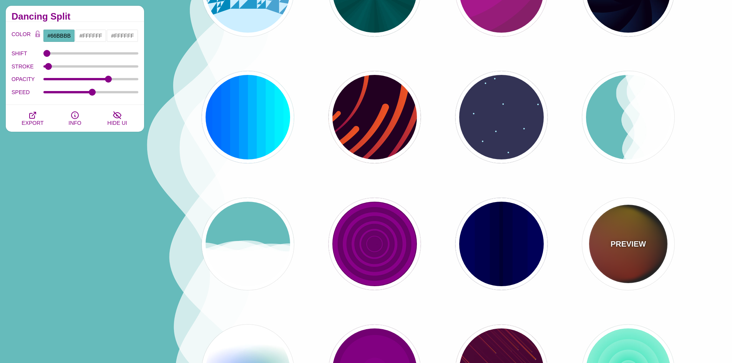
click at [630, 252] on div "PREVIEW" at bounding box center [628, 244] width 92 height 92
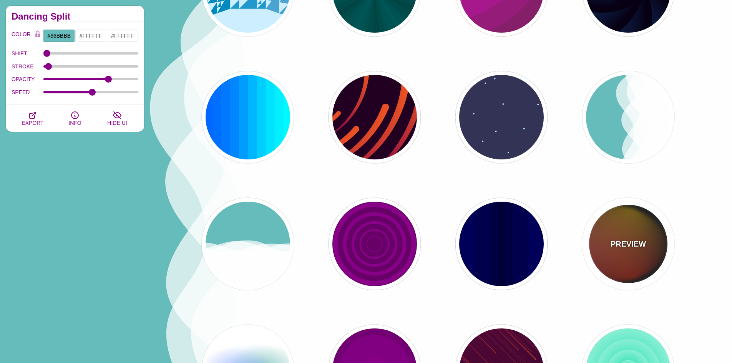
type input "#111111"
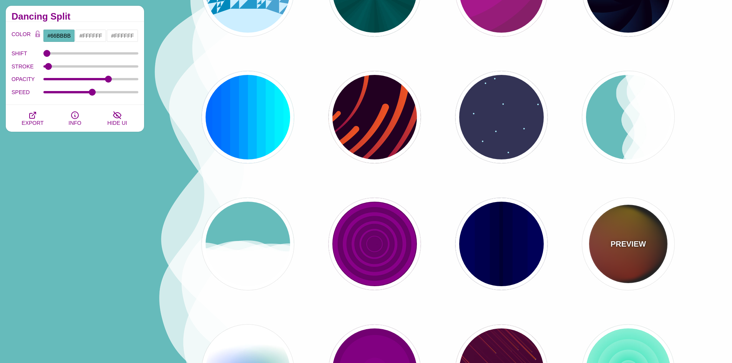
type input "#FF00FF"
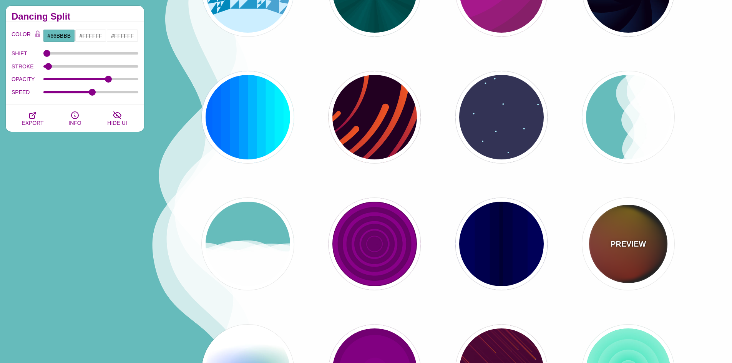
type input "#FFCC00"
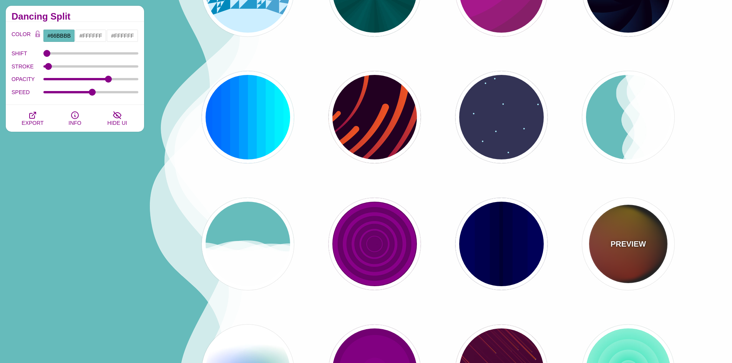
type input "#FF2200"
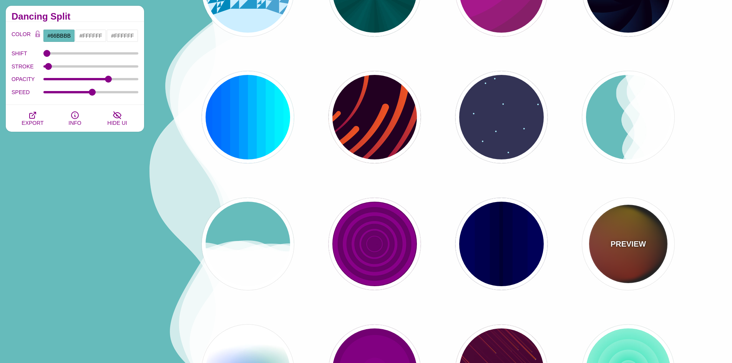
type input "4"
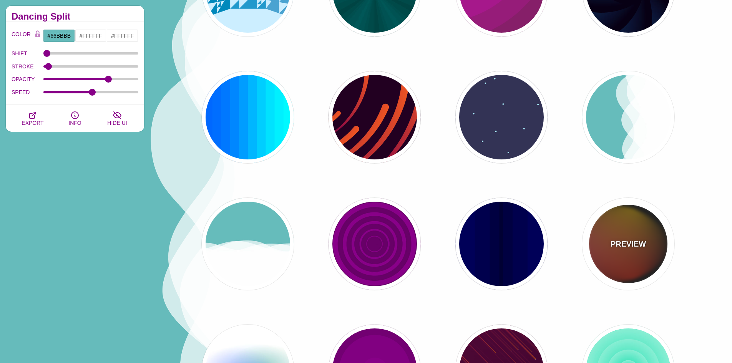
type input "12"
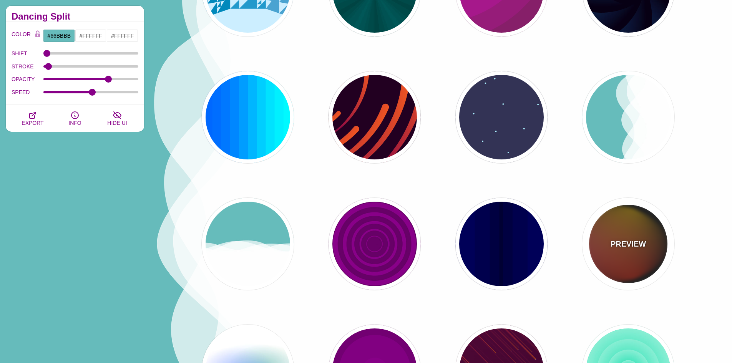
type input "999"
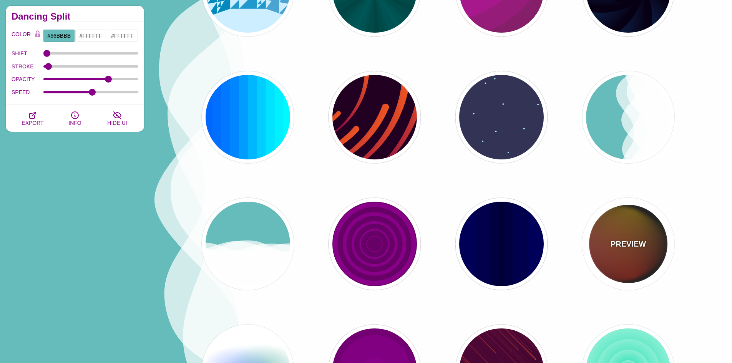
type input "1"
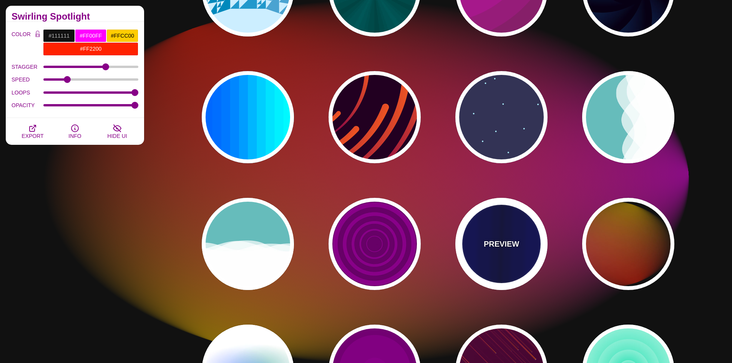
click at [529, 242] on div "PREVIEW" at bounding box center [501, 244] width 92 height 92
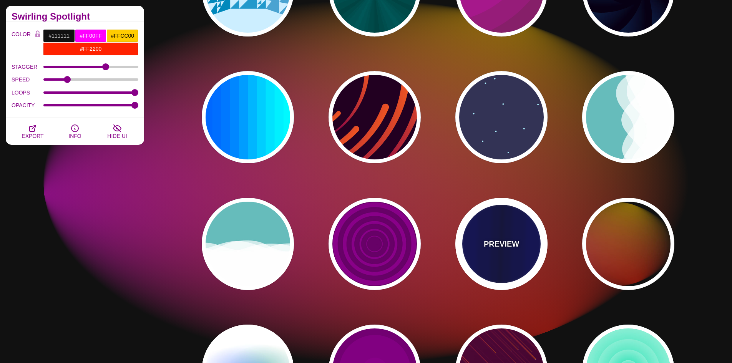
type input "#0000BB"
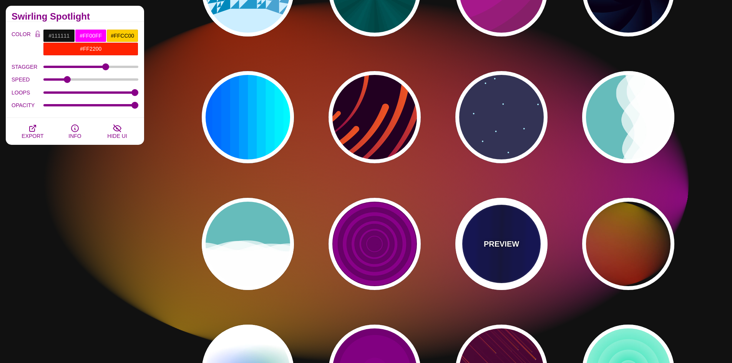
type input "#000033"
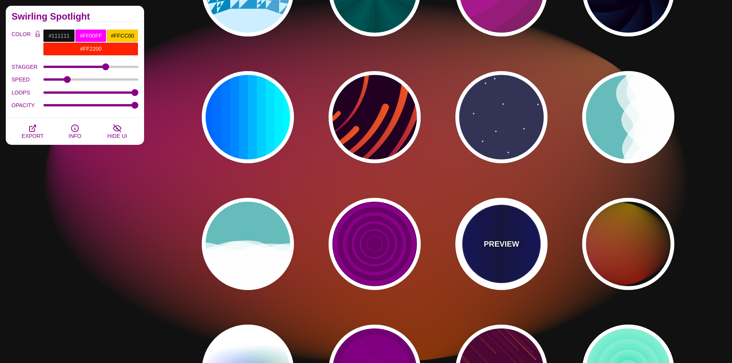
type input "0.5"
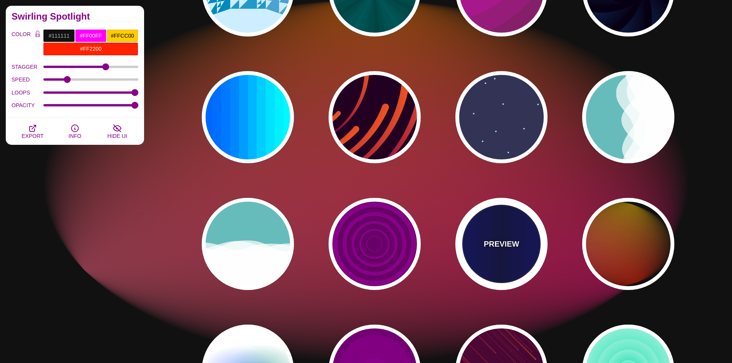
type input "5"
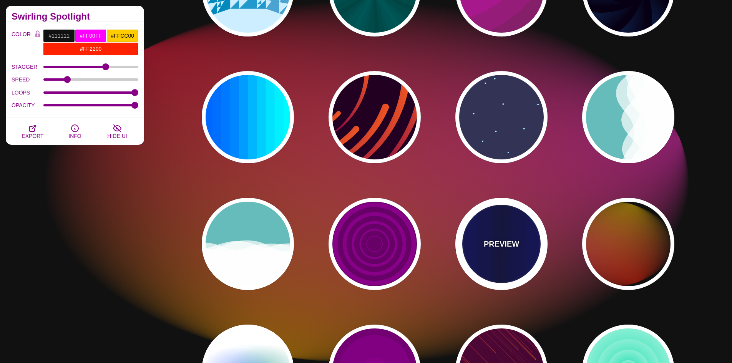
type input "0.1"
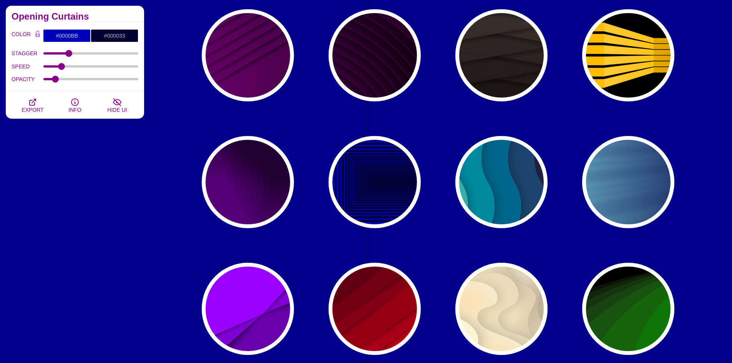
scroll to position [1421, 0]
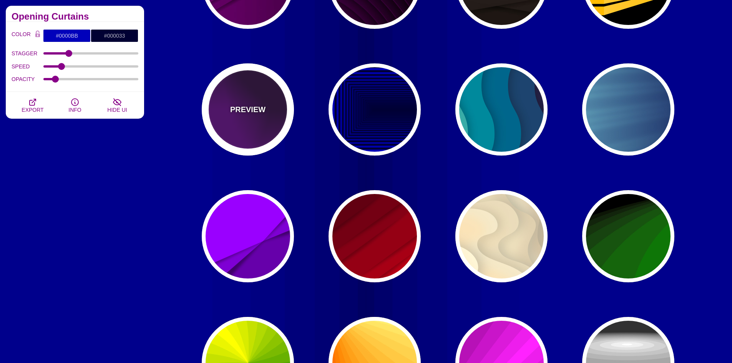
click at [244, 106] on p "PREVIEW" at bounding box center [247, 110] width 35 height 12
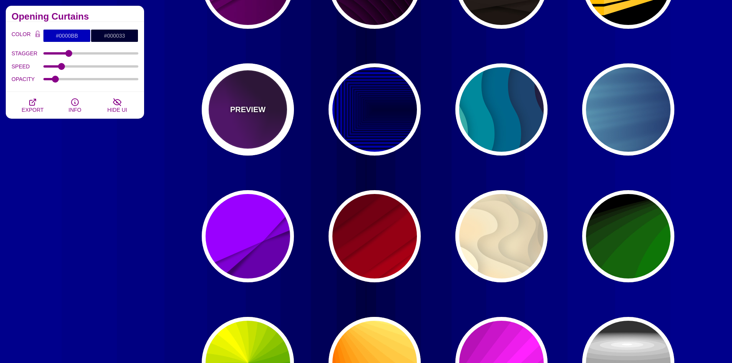
type input "#550077"
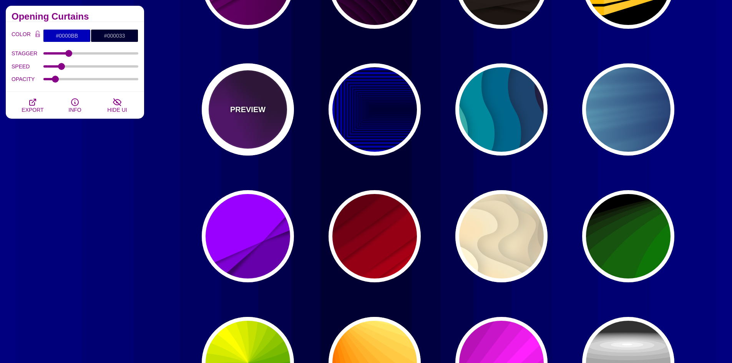
type input "#220033"
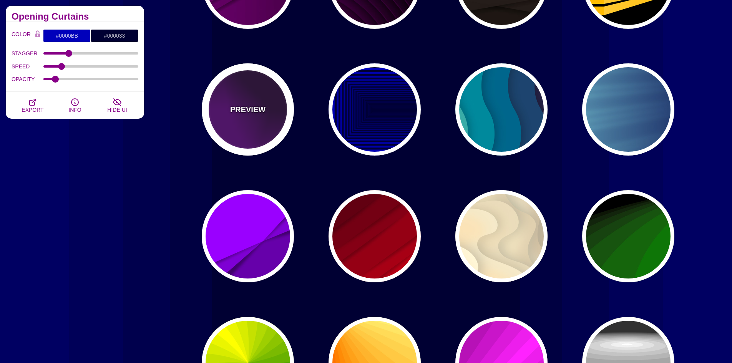
type input "0"
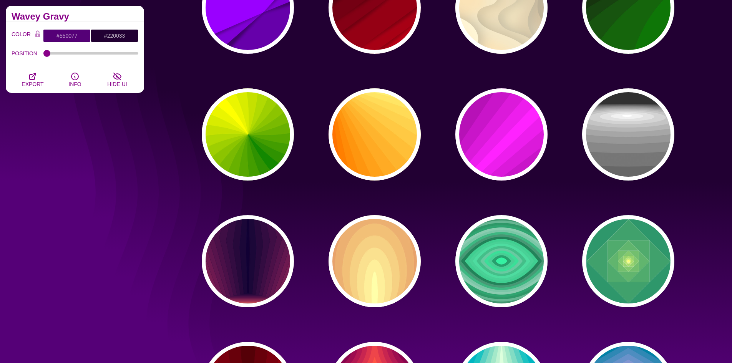
scroll to position [1652, 0]
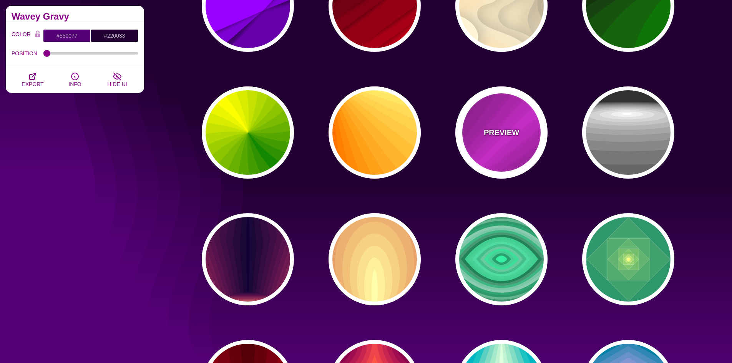
click at [506, 128] on p "PREVIEW" at bounding box center [501, 133] width 35 height 12
type input "#FF22FF"
type input "#550055"
type input "1"
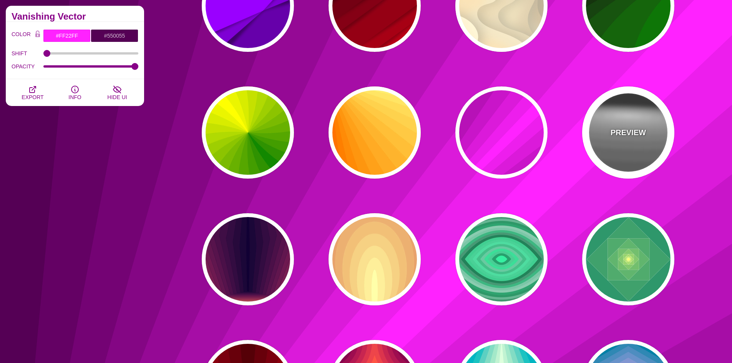
click at [638, 131] on p "PREVIEW" at bounding box center [627, 133] width 35 height 12
type input "#222222"
type input "#333333"
type input "#FFFFFF"
type input "0"
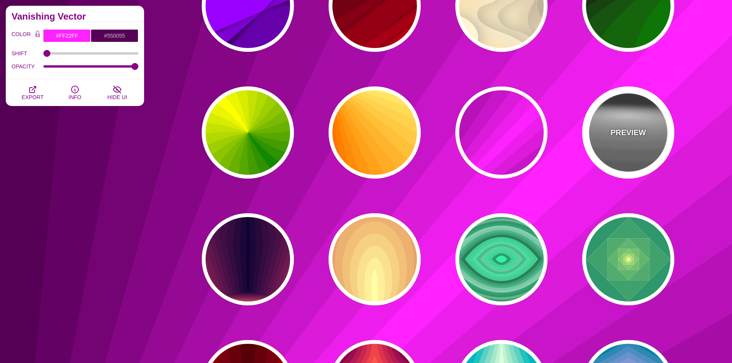
type input "1"
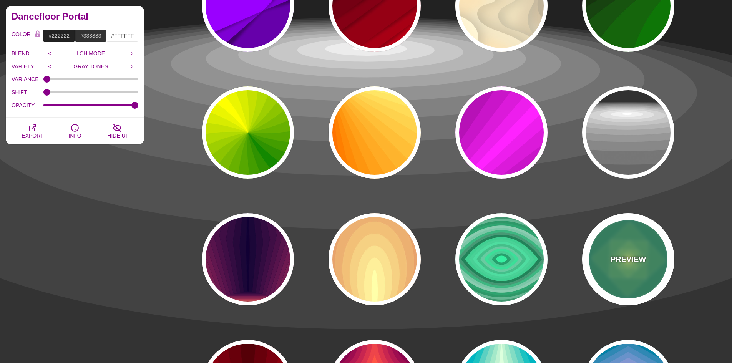
click at [650, 247] on div "PREVIEW" at bounding box center [628, 259] width 92 height 92
type input "#008266"
type input "#FFFF70"
type input "1"
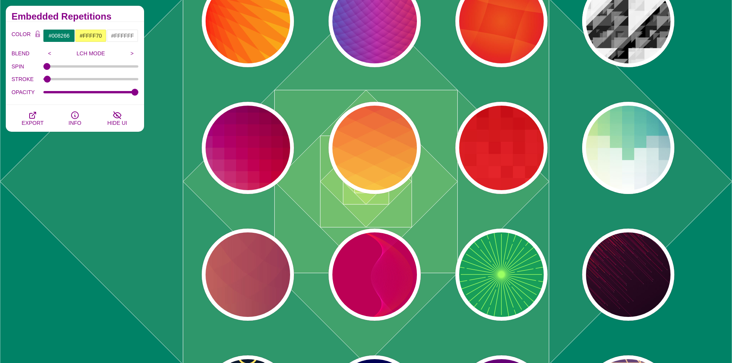
scroll to position [3496, 0]
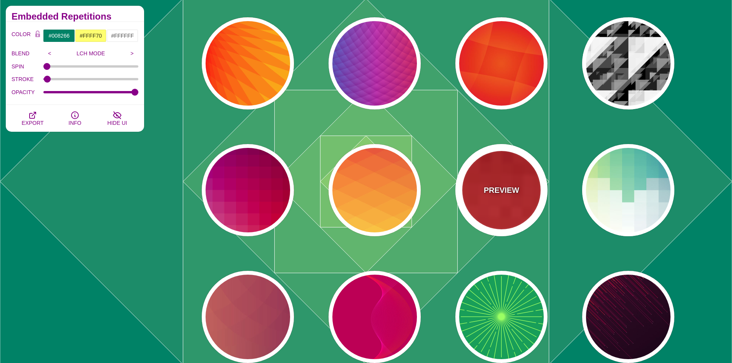
click at [512, 159] on div "PREVIEW" at bounding box center [501, 190] width 92 height 92
type input "#BB0000"
type input "#FF3333"
type input "0"
type input "100"
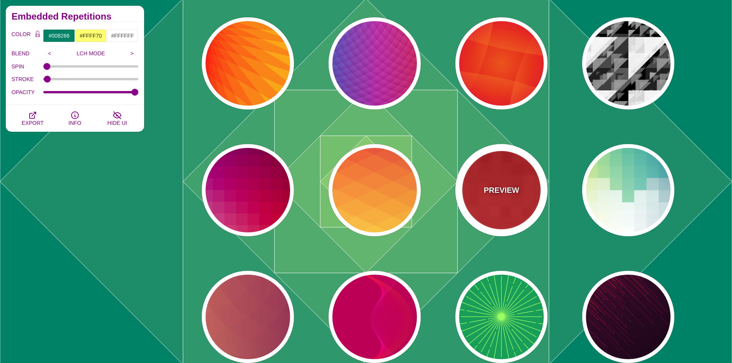
type input "100"
type input "0.5"
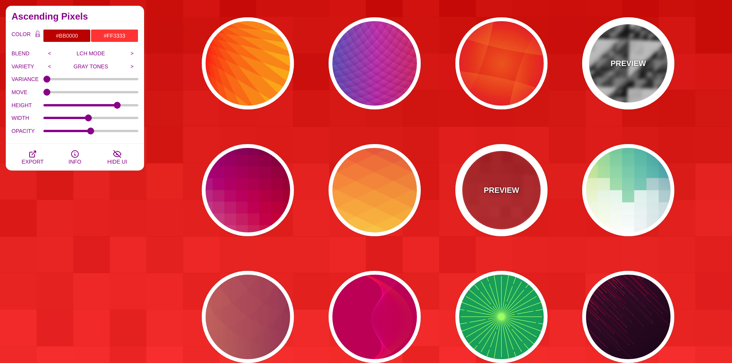
scroll to position [3649, 0]
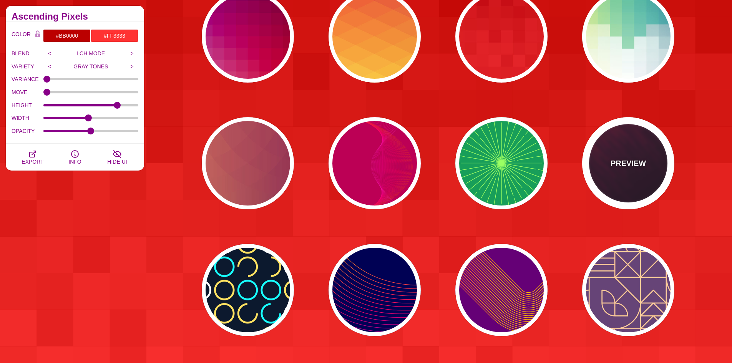
click at [636, 148] on div "PREVIEW" at bounding box center [628, 163] width 92 height 92
type input "#110011"
type input "#FF4400"
type input "2"
type input "5"
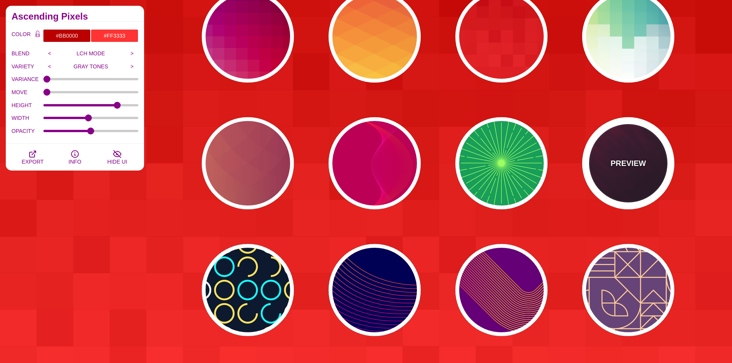
type input "1"
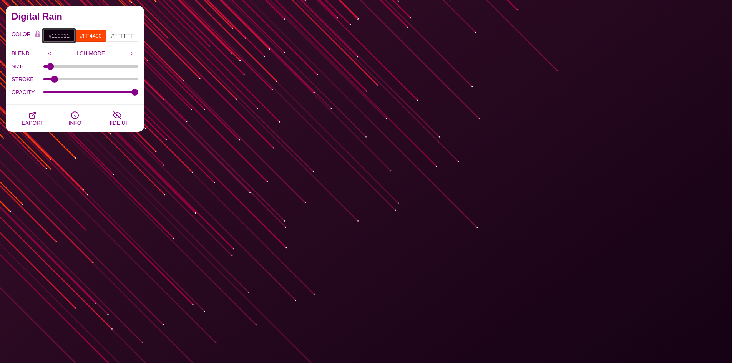
click at [64, 36] on input "#110011" at bounding box center [59, 35] width 32 height 13
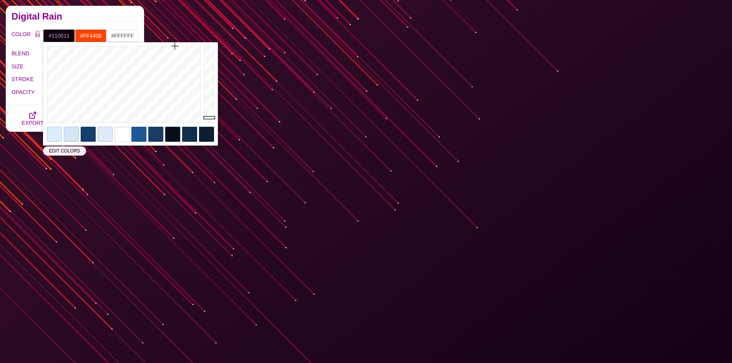
click at [116, 133] on div at bounding box center [121, 134] width 15 height 15
type input "#FFFFFF"
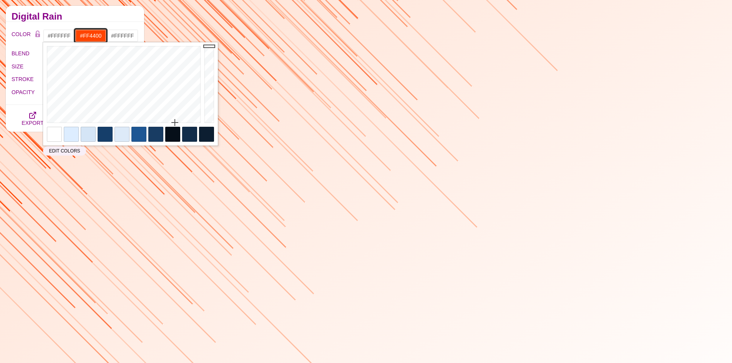
click at [102, 38] on input "#FF4400" at bounding box center [91, 35] width 32 height 13
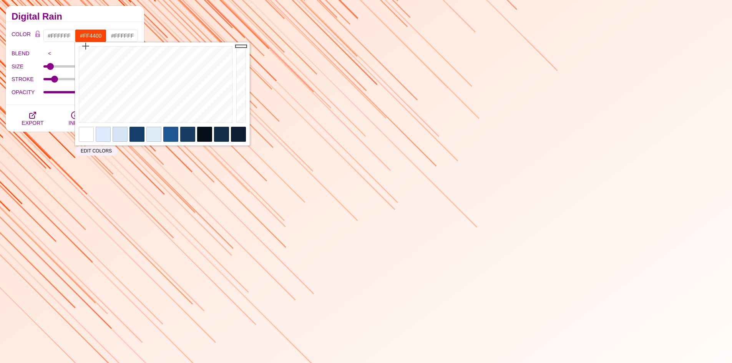
click at [174, 133] on div at bounding box center [170, 134] width 15 height 15
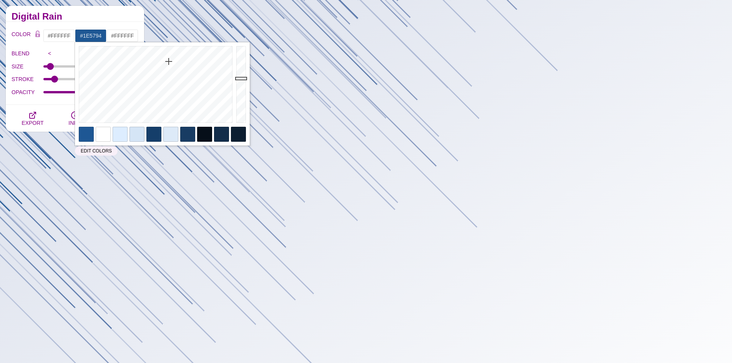
type input "#152A94"
click at [177, 57] on div at bounding box center [154, 84] width 159 height 85
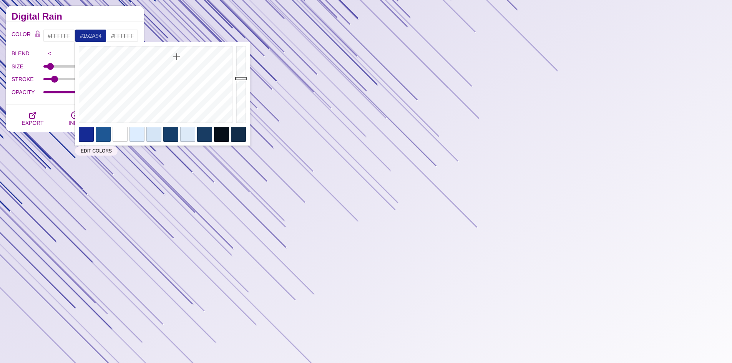
click at [114, 18] on h2 "Digital Rain" at bounding box center [75, 16] width 127 height 6
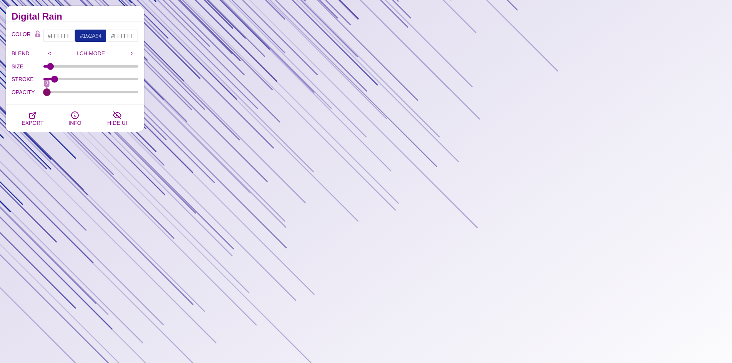
drag, startPoint x: 134, startPoint y: 94, endPoint x: 22, endPoint y: 98, distance: 112.6
click at [43, 94] on input "OPACITY" at bounding box center [90, 92] width 95 height 3
drag, startPoint x: 103, startPoint y: 100, endPoint x: 183, endPoint y: 101, distance: 79.9
type input "1"
click at [139, 94] on input "OPACITY" at bounding box center [90, 92] width 95 height 3
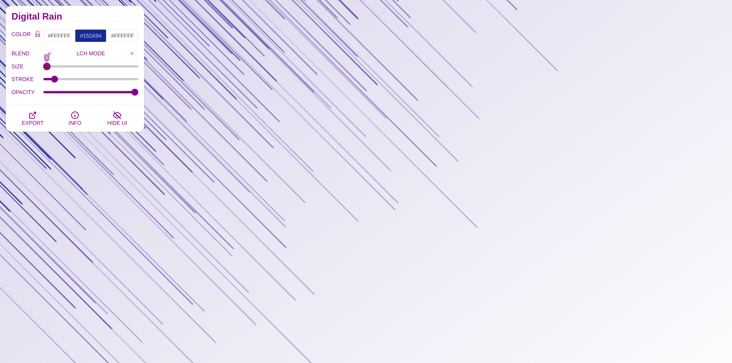
drag, startPoint x: 50, startPoint y: 65, endPoint x: 37, endPoint y: 65, distance: 13.1
click at [43, 65] on input "SIZE" at bounding box center [90, 66] width 95 height 3
type input "1"
drag, startPoint x: 48, startPoint y: 68, endPoint x: 18, endPoint y: 70, distance: 30.0
click at [43, 68] on input "SIZE" at bounding box center [90, 66] width 95 height 3
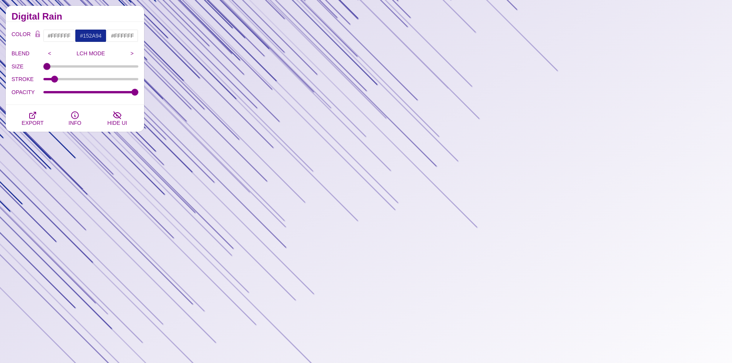
drag, startPoint x: 55, startPoint y: 74, endPoint x: 66, endPoint y: 76, distance: 11.4
click at [66, 76] on div "STROKE 0" at bounding box center [75, 79] width 127 height 13
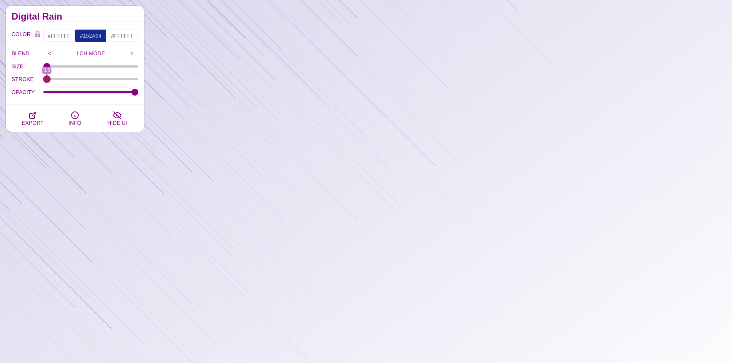
drag, startPoint x: 51, startPoint y: 77, endPoint x: 75, endPoint y: 62, distance: 27.9
type input "0.5"
click at [43, 81] on input "STROKE" at bounding box center [90, 79] width 95 height 3
click at [133, 51] on input ">" at bounding box center [132, 54] width 13 height 12
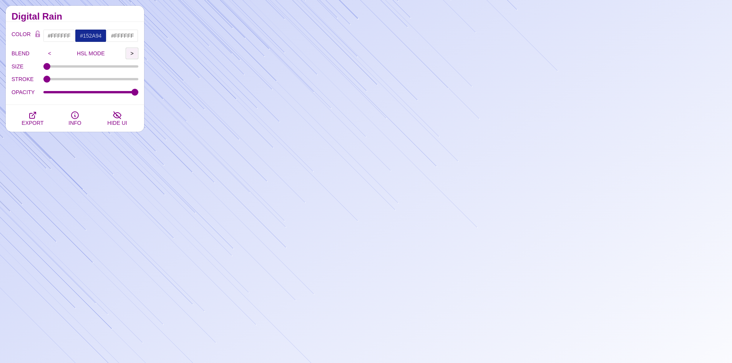
click at [131, 53] on input ">" at bounding box center [132, 54] width 13 height 12
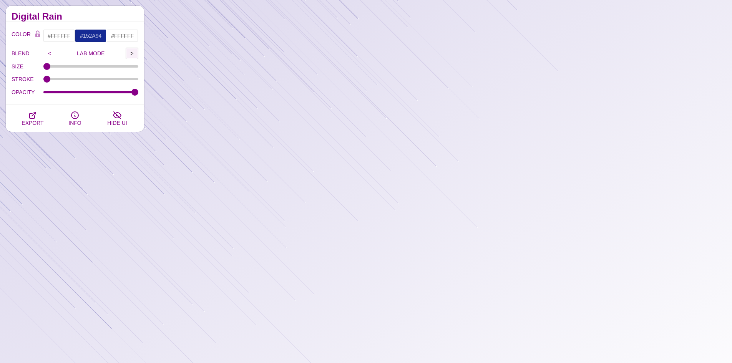
click at [131, 53] on input ">" at bounding box center [132, 54] width 13 height 12
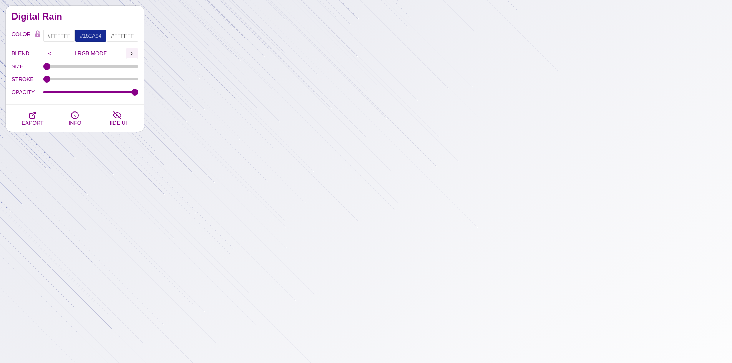
click at [131, 53] on input ">" at bounding box center [132, 54] width 13 height 12
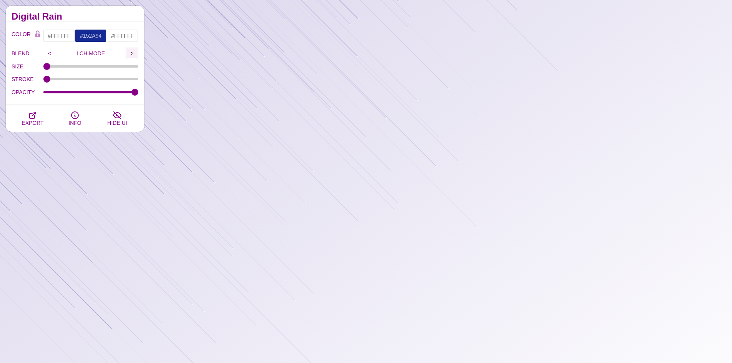
click at [131, 53] on input ">" at bounding box center [132, 54] width 13 height 12
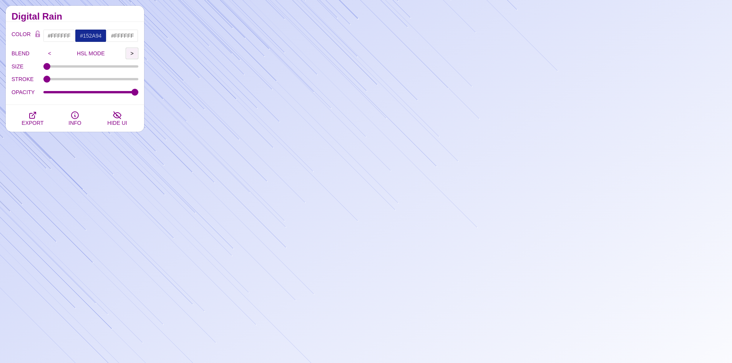
click at [131, 53] on input ">" at bounding box center [132, 54] width 13 height 12
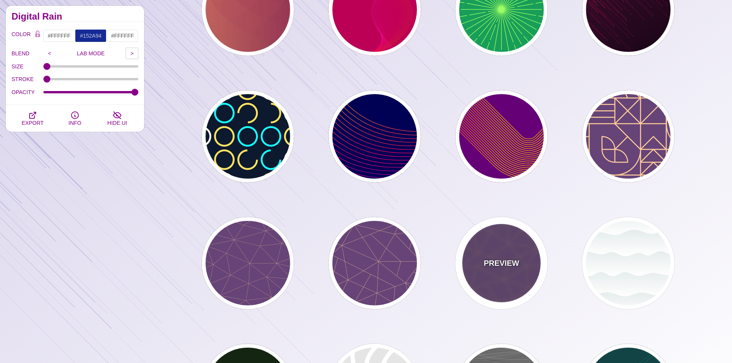
scroll to position [3957, 0]
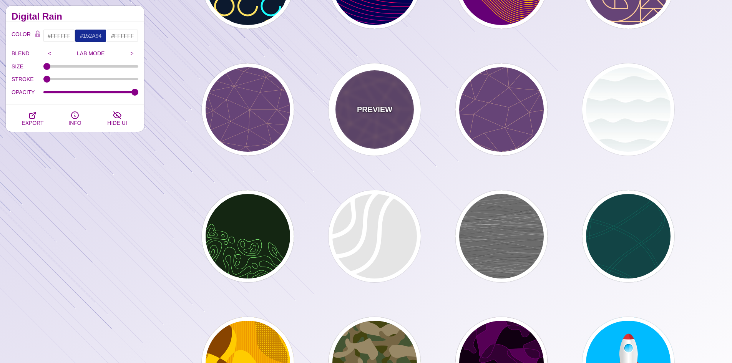
click at [361, 104] on p "PREVIEW" at bounding box center [374, 110] width 35 height 12
type input "#664477"
type input "#FFCC99"
type input "2"
type input "1"
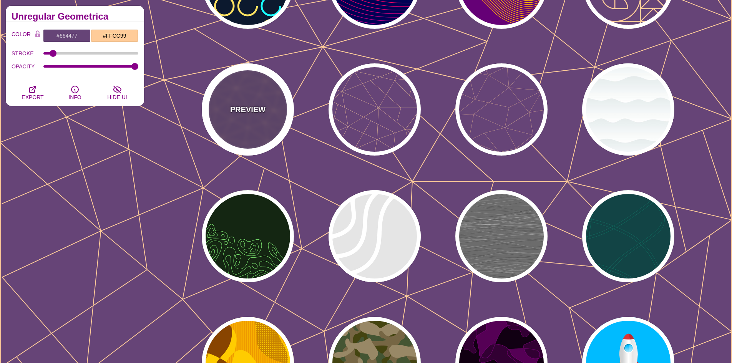
click at [264, 105] on p "PREVIEW" at bounding box center [247, 110] width 35 height 12
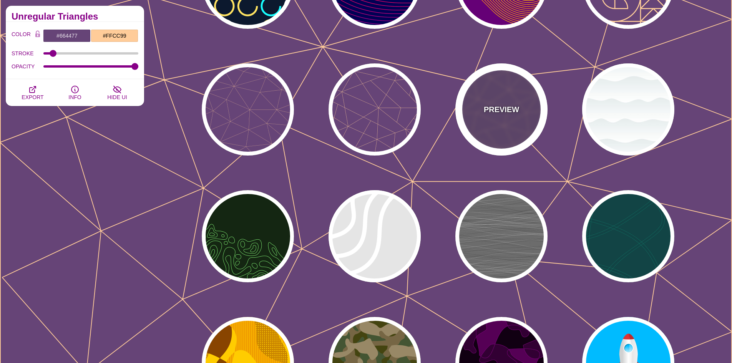
click at [518, 104] on div "PREVIEW" at bounding box center [501, 109] width 92 height 92
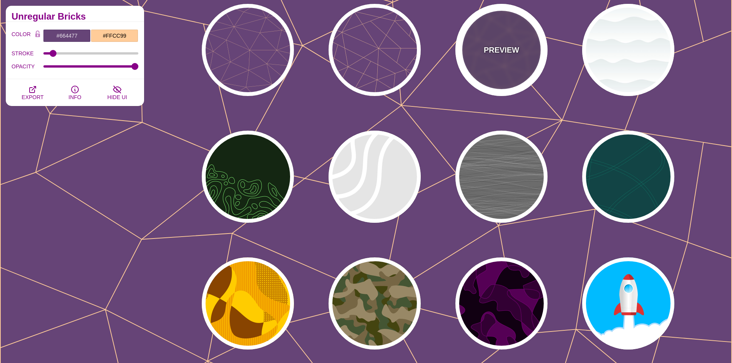
scroll to position [4072, 0]
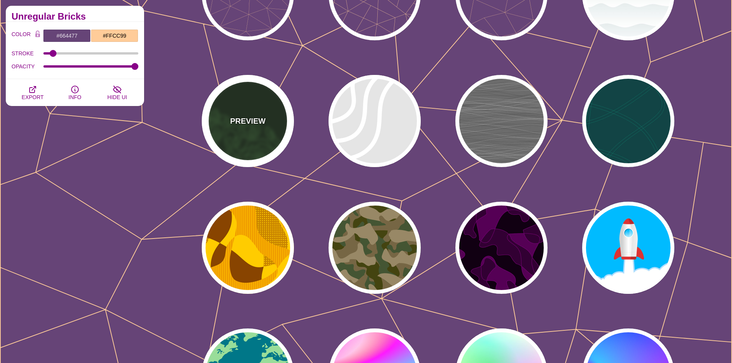
click at [260, 106] on div "PREVIEW" at bounding box center [248, 121] width 92 height 92
type input "#142612"
type input "#86FF79"
type input "0"
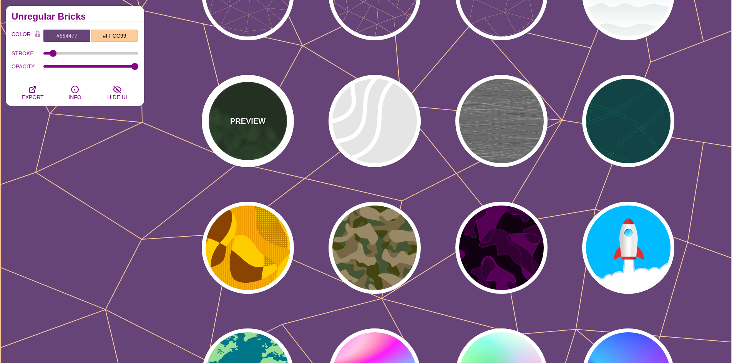
type input "4"
type input "1"
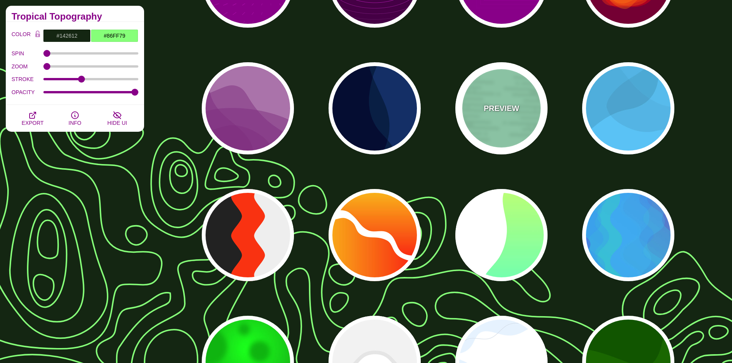
scroll to position [4802, 0]
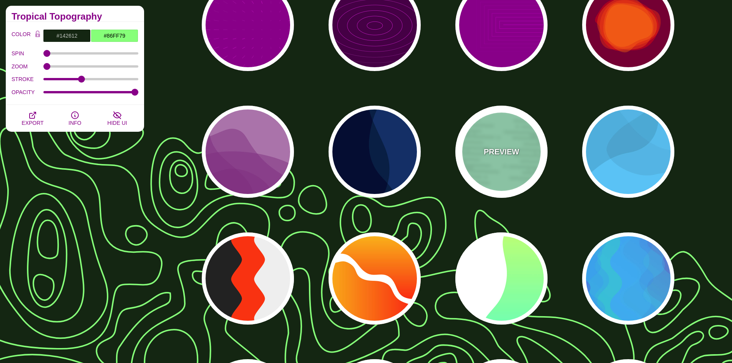
click at [522, 153] on div "PREVIEW" at bounding box center [501, 152] width 92 height 92
type input "#A6FFD0"
type input "#96E6BC"
type input "0"
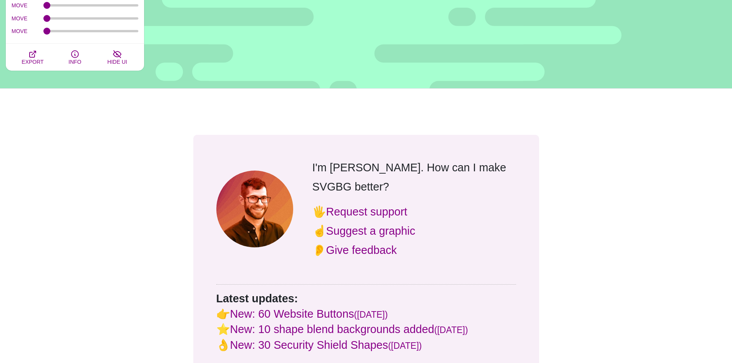
scroll to position [5455, 0]
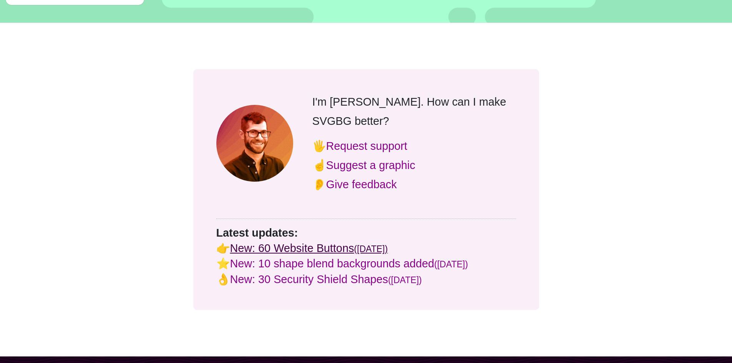
click at [317, 242] on link "New: 60 Website Buttons (Aug 25)" at bounding box center [309, 248] width 158 height 12
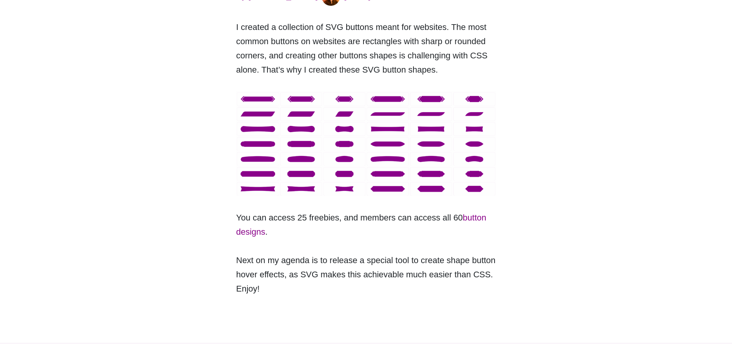
scroll to position [115, 0]
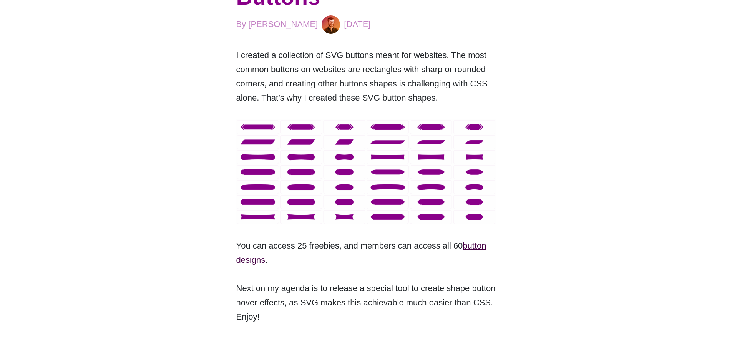
click at [474, 245] on link "button designs" at bounding box center [361, 253] width 250 height 24
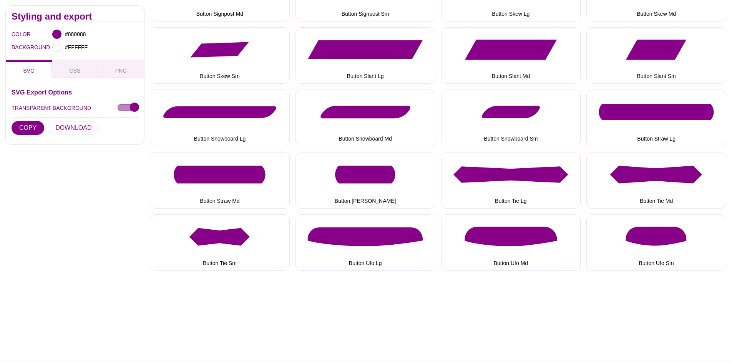
scroll to position [807, 0]
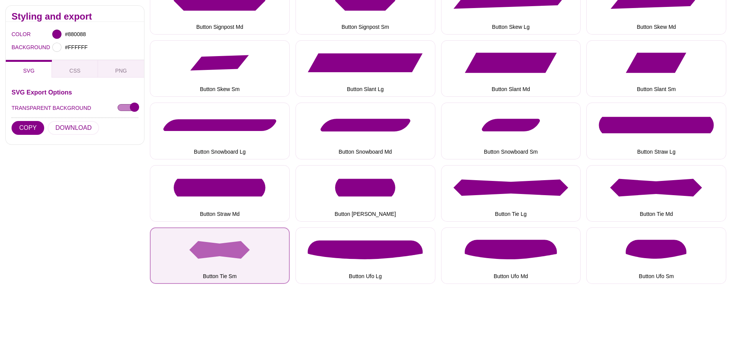
click at [227, 246] on button "Button Tie Sm" at bounding box center [220, 255] width 140 height 56
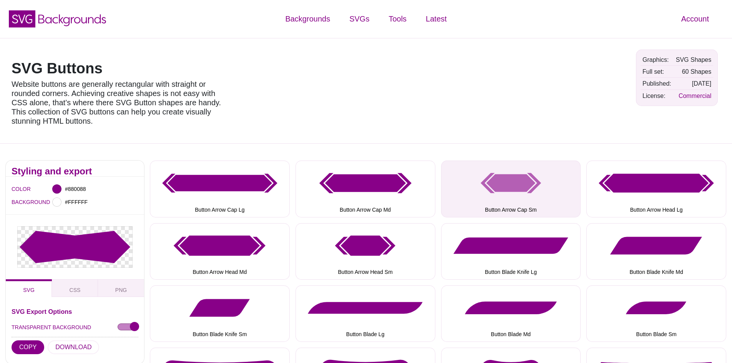
scroll to position [0, 0]
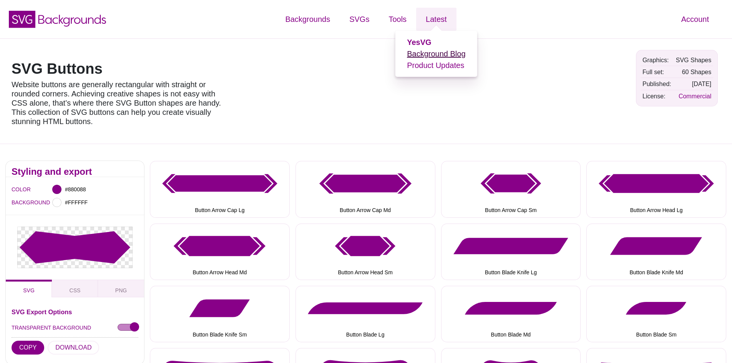
click at [439, 52] on link "Background Blog" at bounding box center [436, 54] width 58 height 8
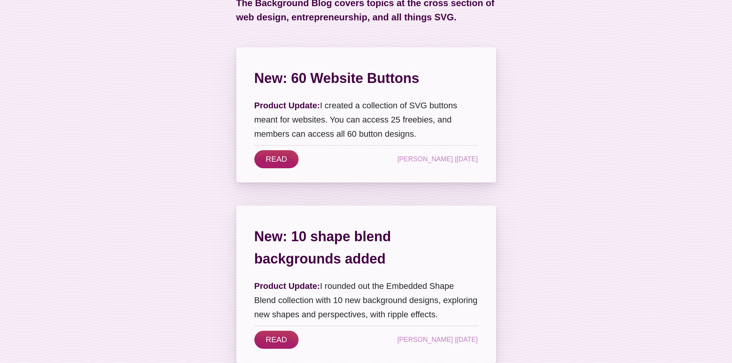
scroll to position [115, 0]
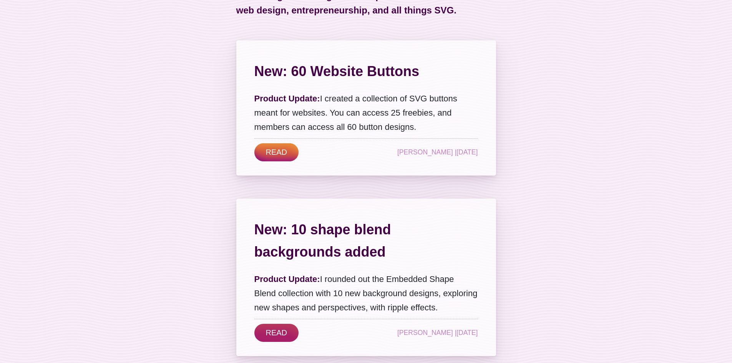
click at [275, 147] on link "READ" at bounding box center [276, 152] width 45 height 18
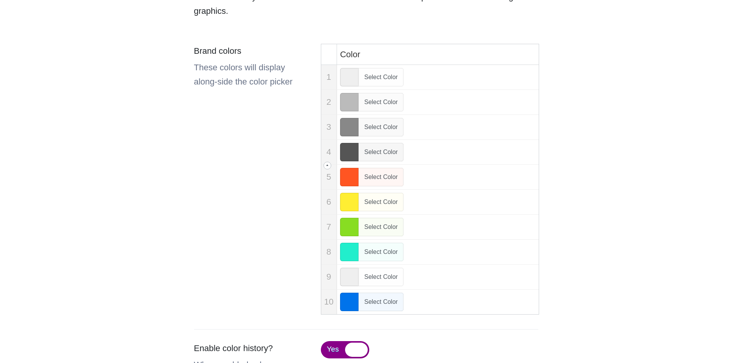
scroll to position [115, 0]
